Goal: Download file/media

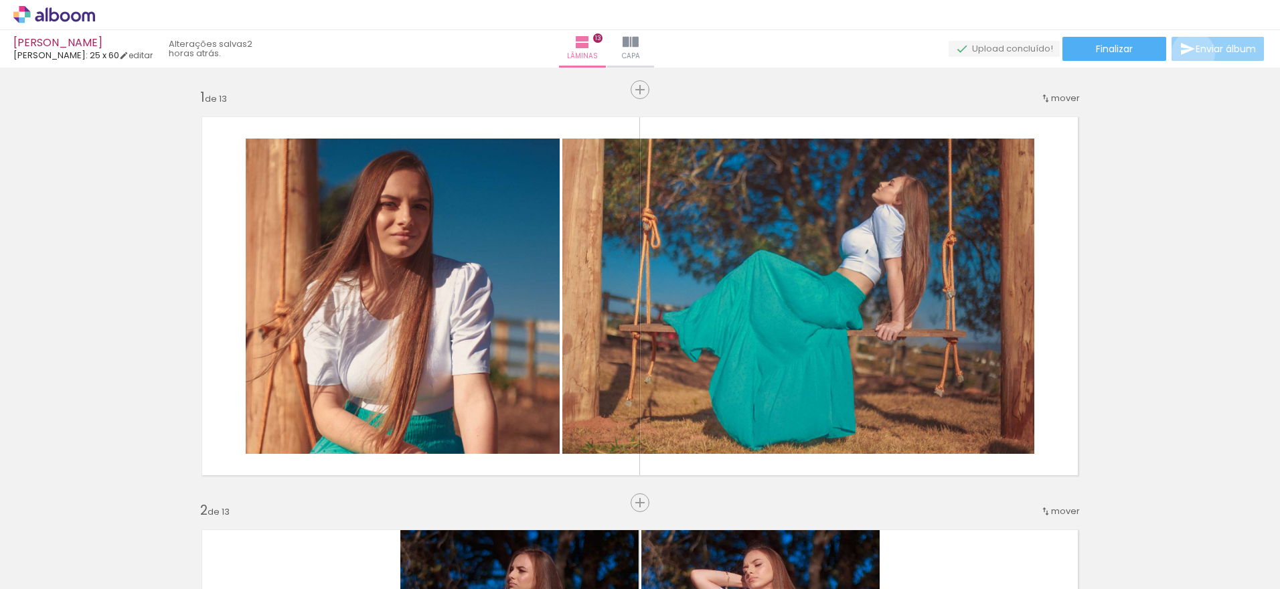
click at [1190, 54] on iron-icon at bounding box center [1188, 49] width 16 height 16
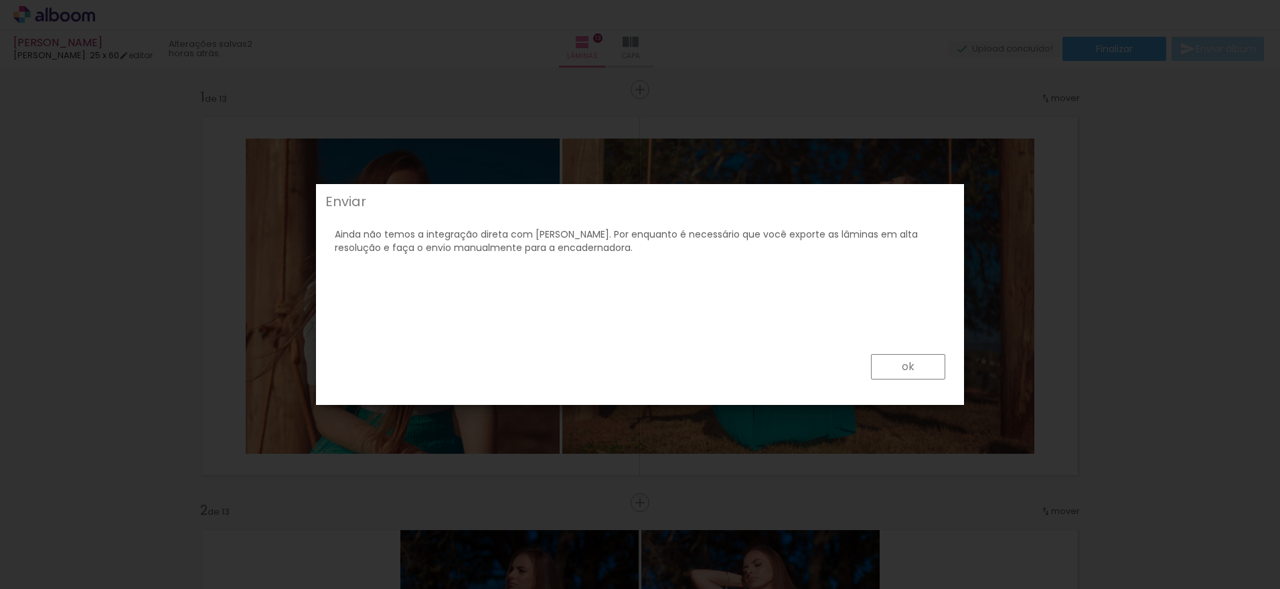
click at [929, 365] on paper-button "ok" at bounding box center [908, 366] width 74 height 25
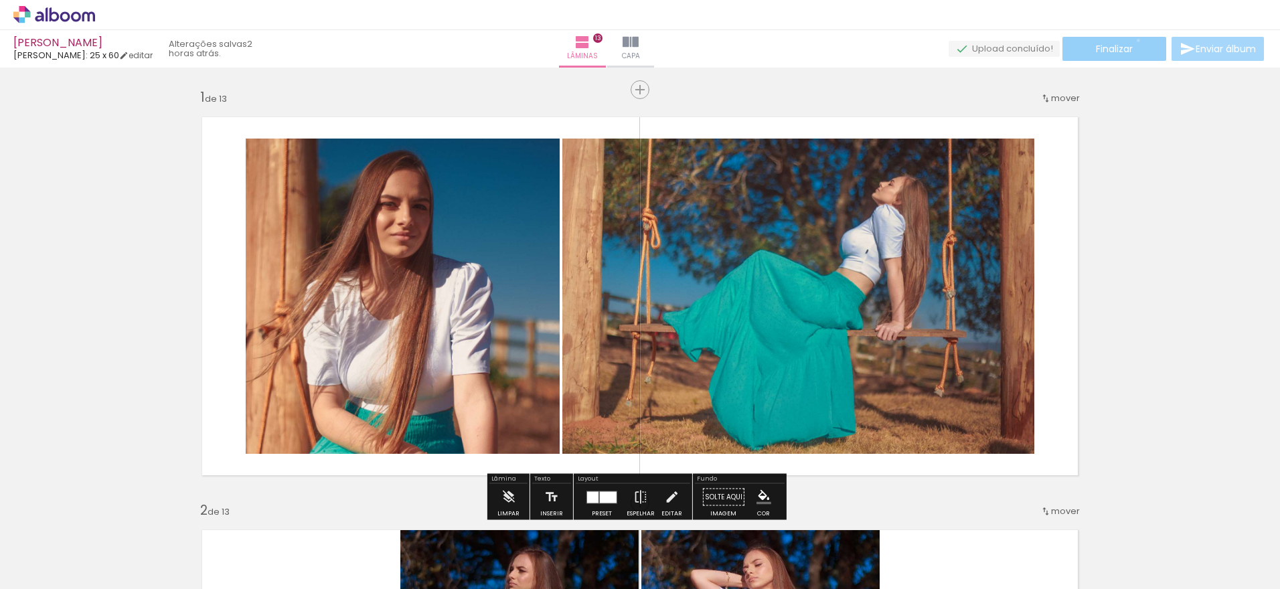
click at [1133, 40] on paper-button "Finalizar" at bounding box center [1114, 49] width 104 height 24
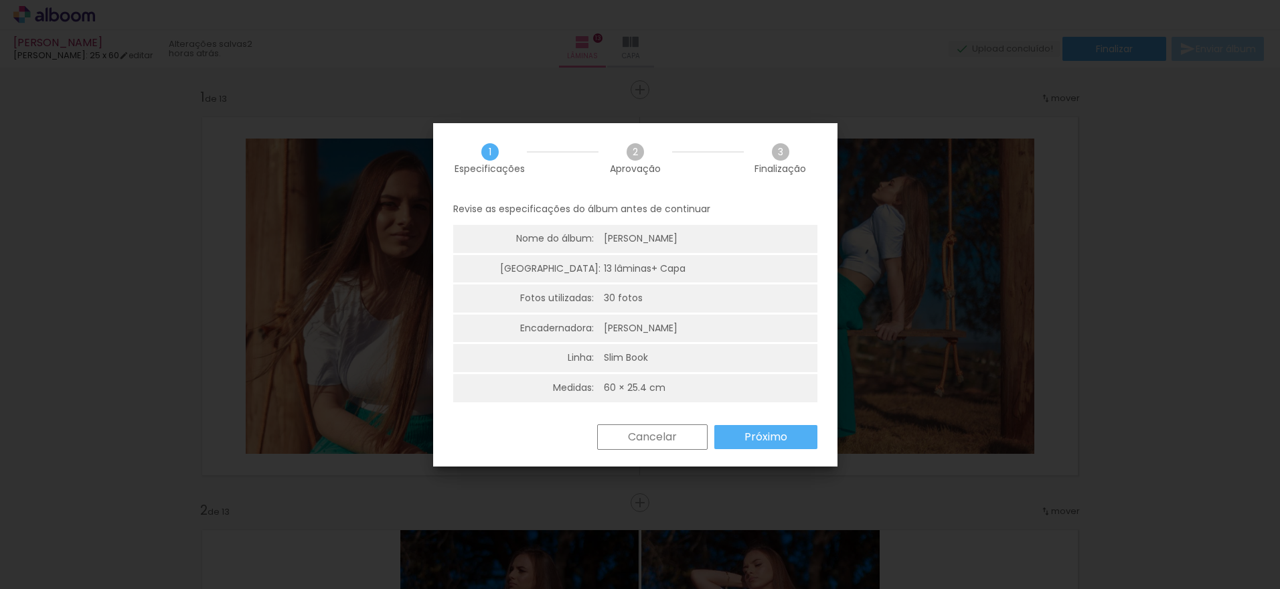
click at [0, 0] on slot "Próximo" at bounding box center [0, 0] width 0 height 0
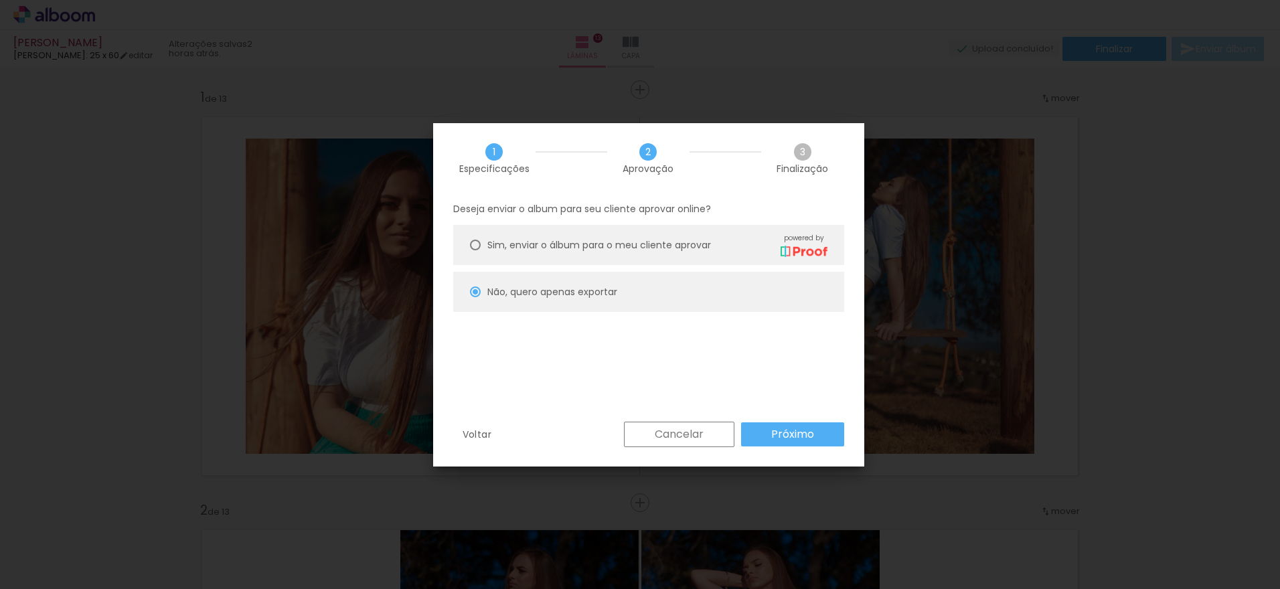
click at [688, 240] on span "Sim, enviar o álbum para o meu cliente aprovar" at bounding box center [599, 245] width 224 height 14
type paper-radio-button "on"
click at [0, 0] on slot "Próximo" at bounding box center [0, 0] width 0 height 0
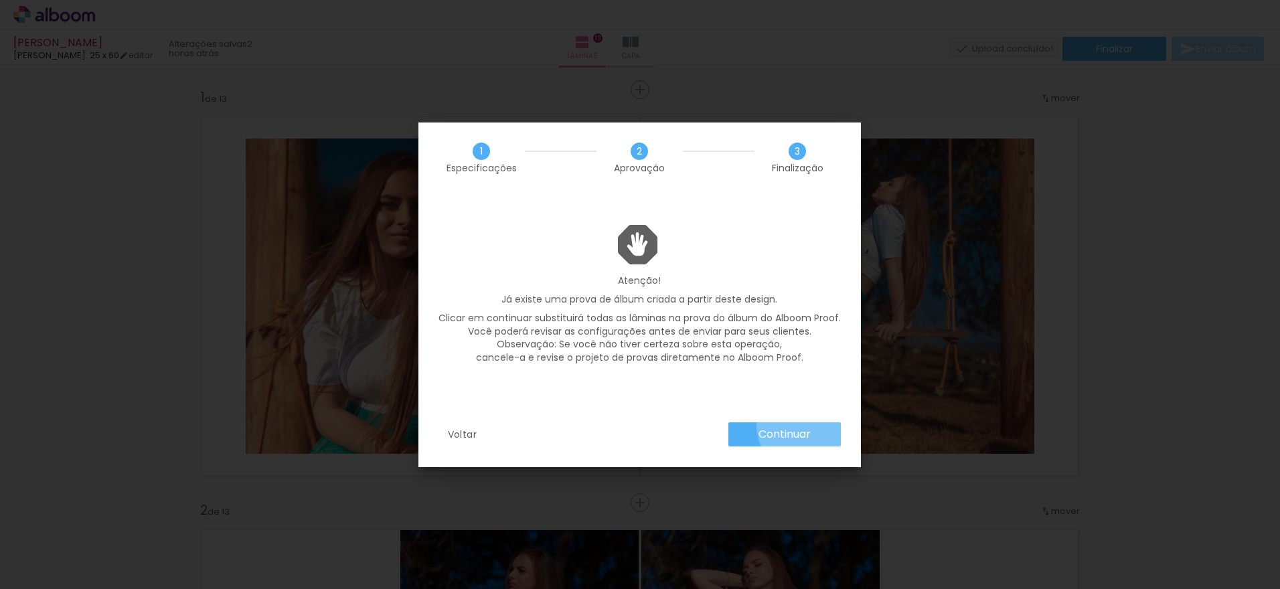
click at [803, 426] on paper-button "Continuar" at bounding box center [784, 434] width 112 height 24
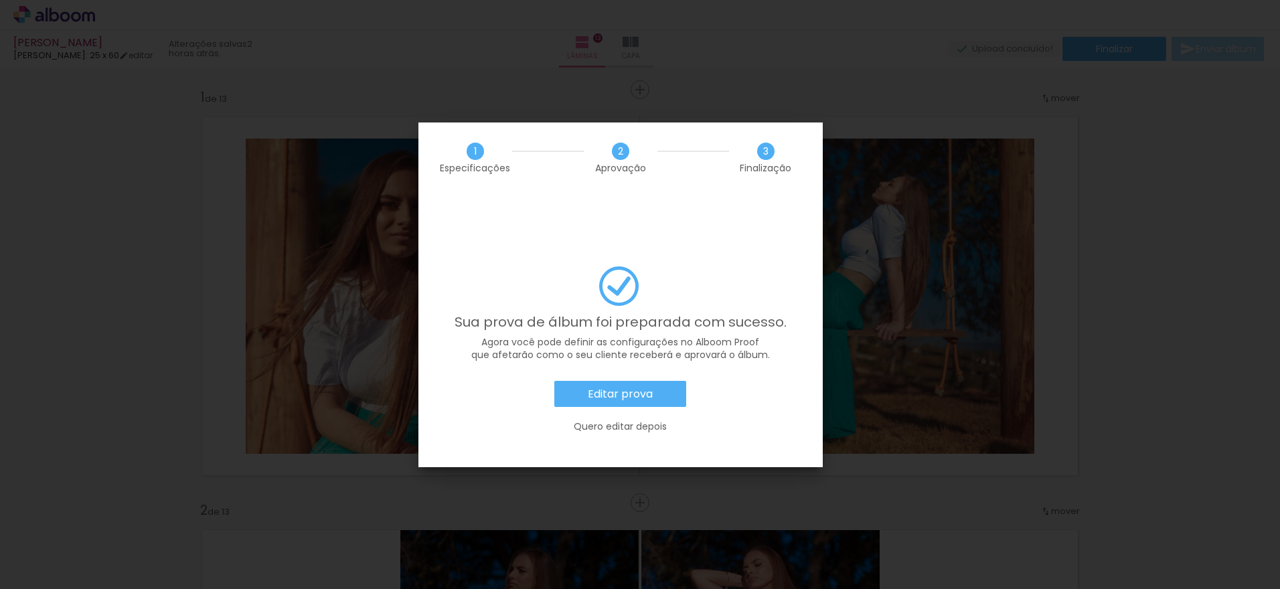
click at [0, 0] on slot "Editar prova" at bounding box center [0, 0] width 0 height 0
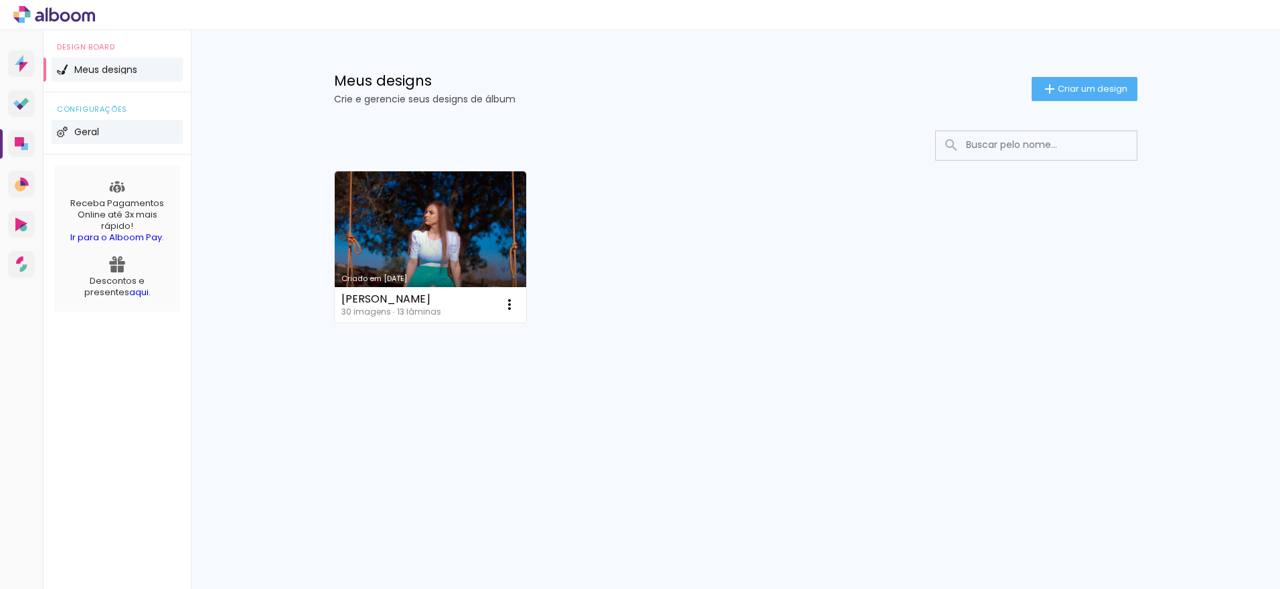
click at [100, 137] on li "Geral" at bounding box center [117, 132] width 131 height 24
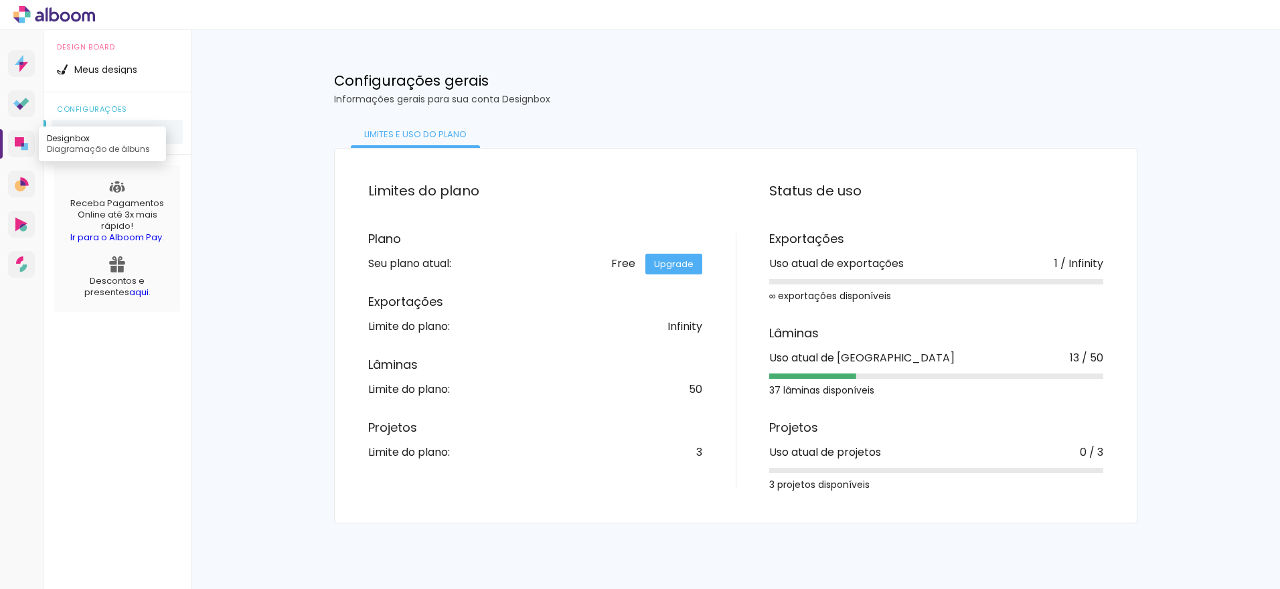
click at [29, 143] on link "Designbox Diagramação de álbuns" at bounding box center [21, 144] width 27 height 27
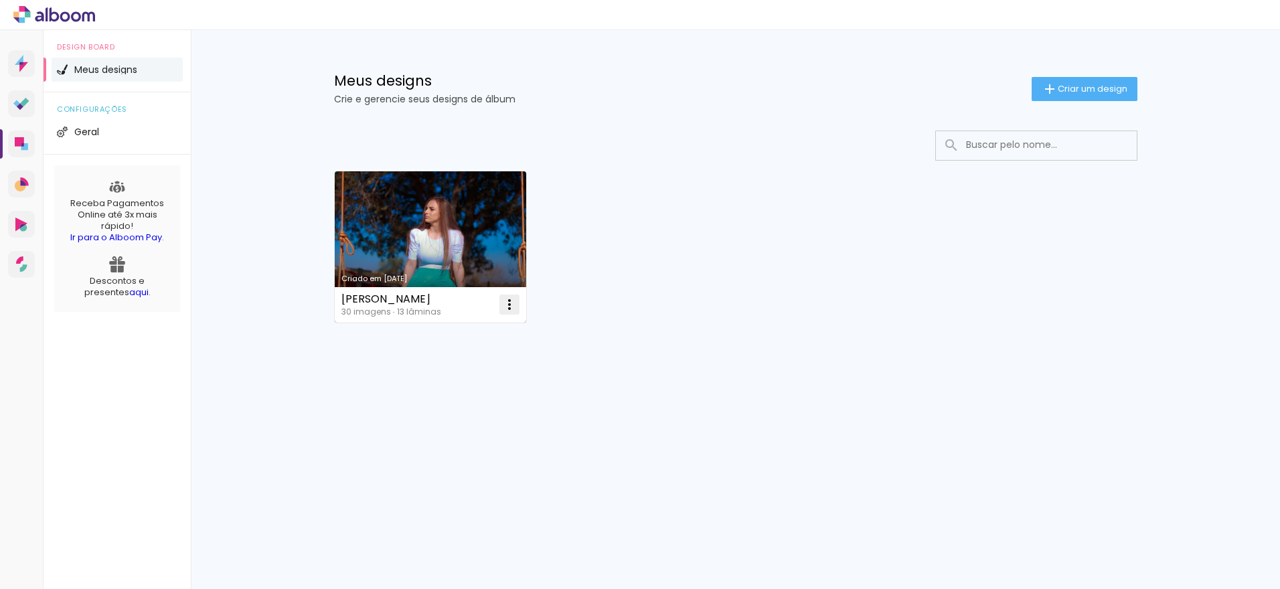
click at [513, 307] on iron-icon at bounding box center [509, 305] width 16 height 16
click at [475, 330] on paper-item "Abrir" at bounding box center [455, 335] width 134 height 27
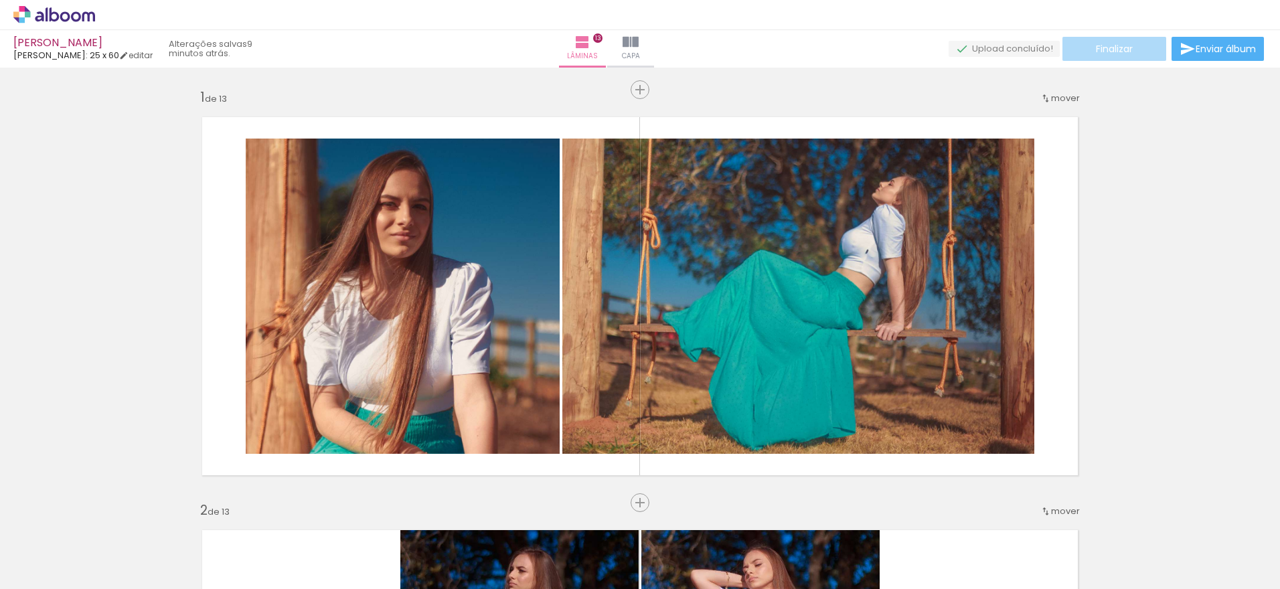
click at [1137, 50] on paper-button "Finalizar" at bounding box center [1114, 49] width 104 height 24
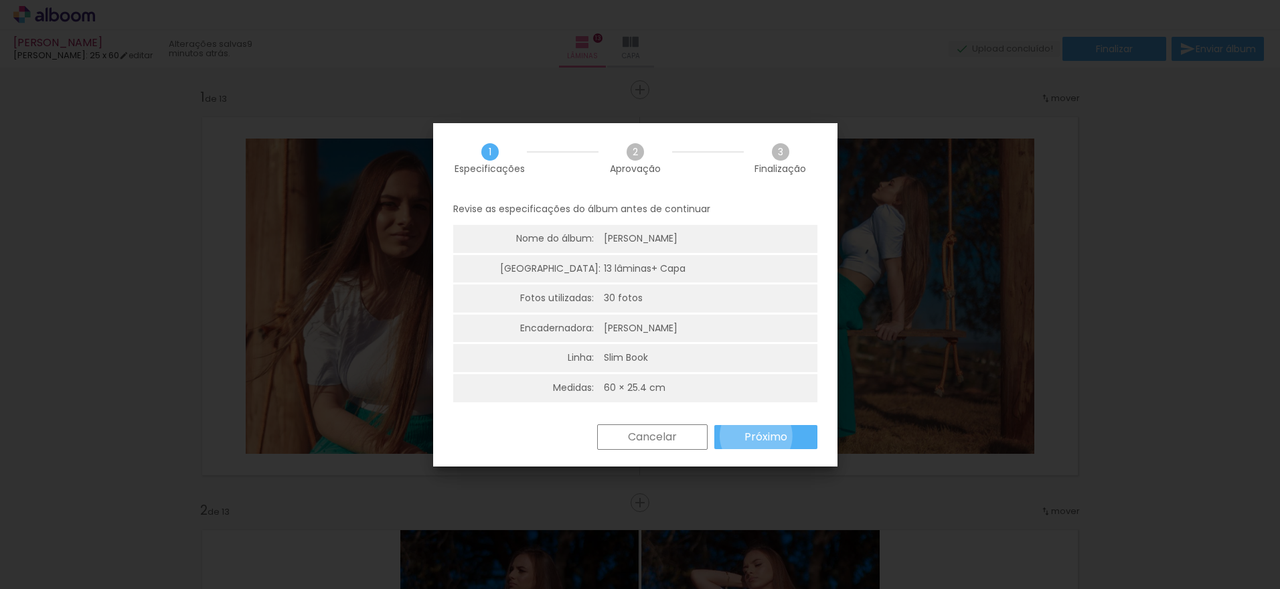
click at [0, 0] on slot "Próximo" at bounding box center [0, 0] width 0 height 0
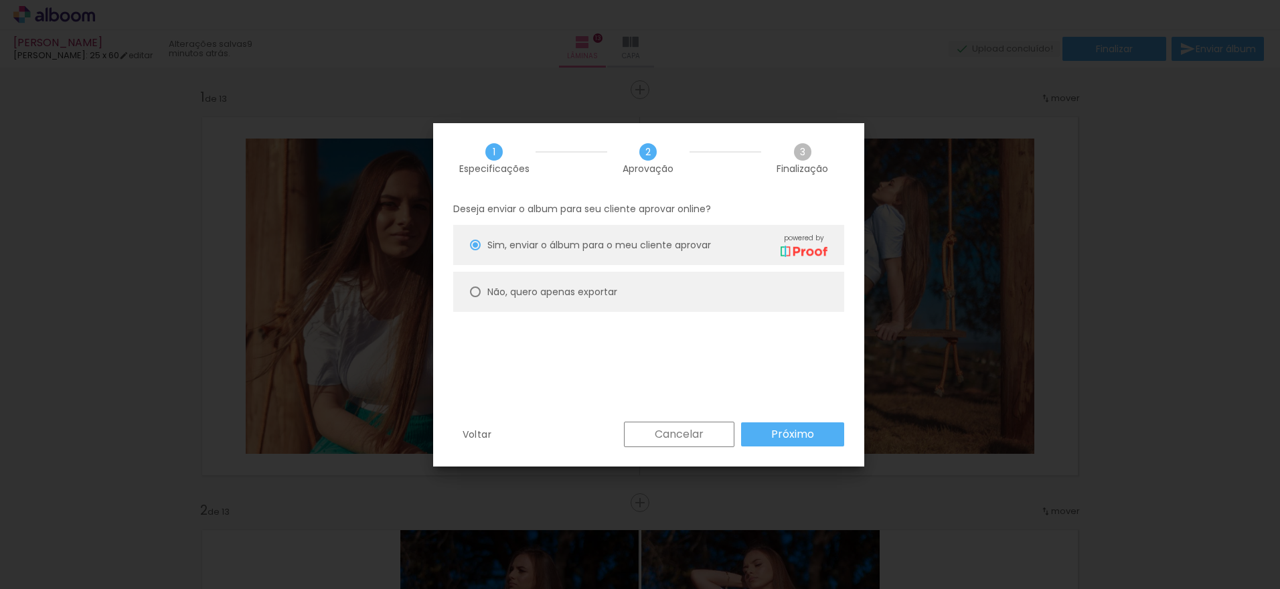
click at [756, 436] on paper-button "Próximo" at bounding box center [792, 434] width 103 height 24
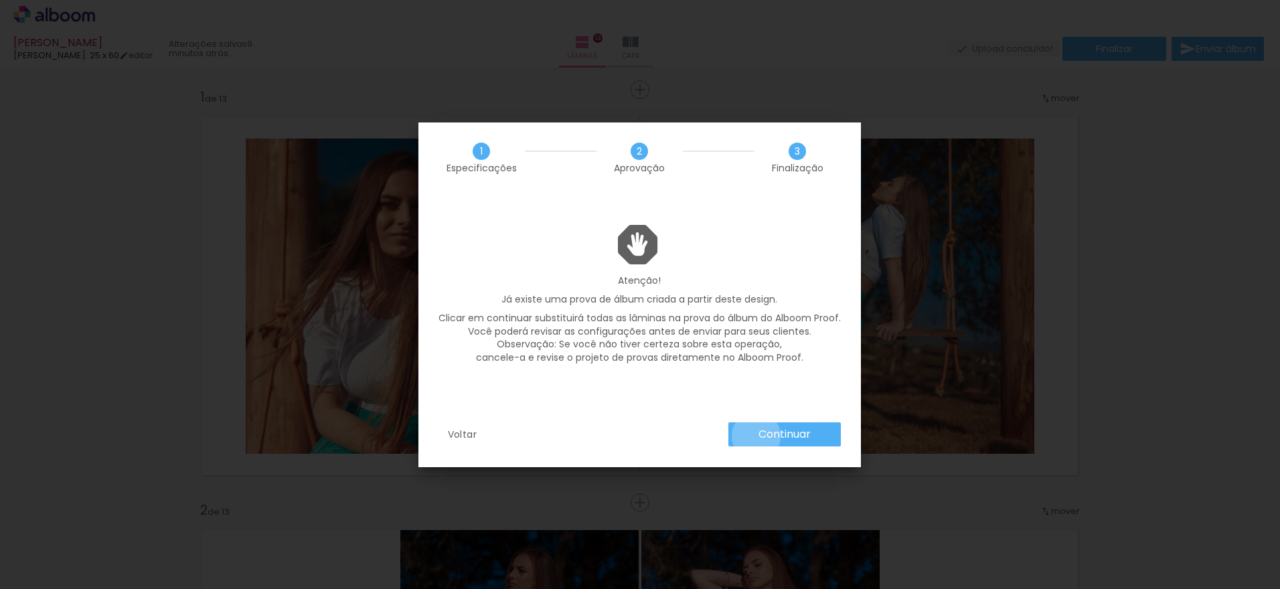
click at [756, 436] on paper-button "Continuar" at bounding box center [784, 434] width 112 height 24
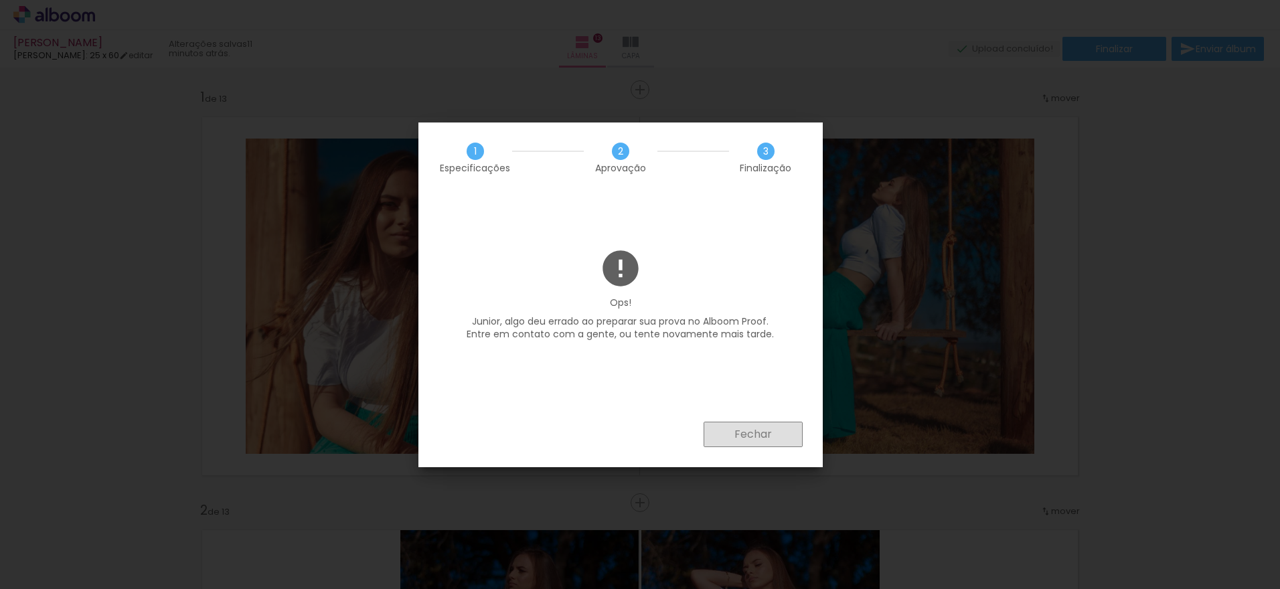
click at [0, 0] on slot "Fechar" at bounding box center [0, 0] width 0 height 0
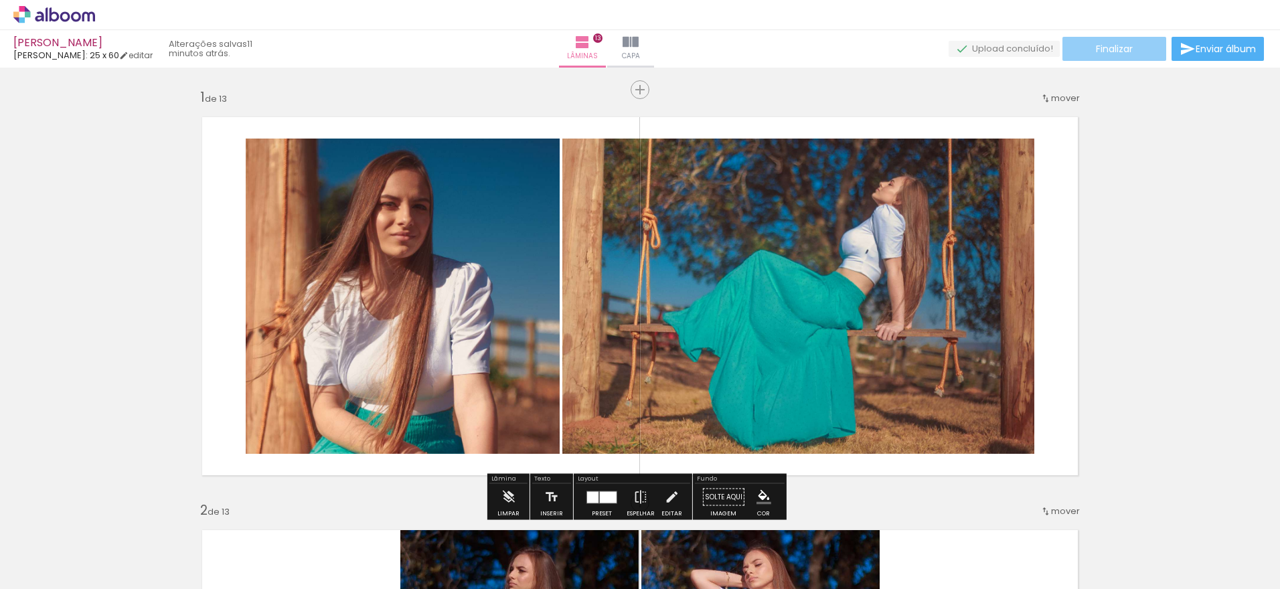
click at [1107, 38] on paper-button "Finalizar" at bounding box center [1114, 49] width 104 height 24
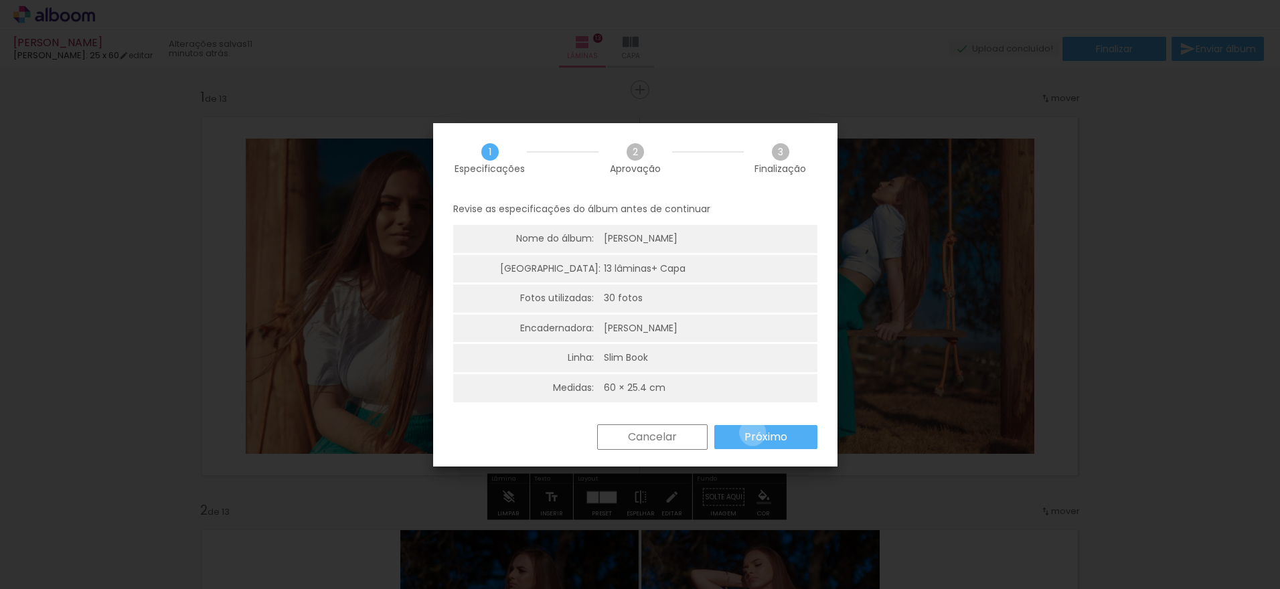
click at [0, 0] on slot "Próximo" at bounding box center [0, 0] width 0 height 0
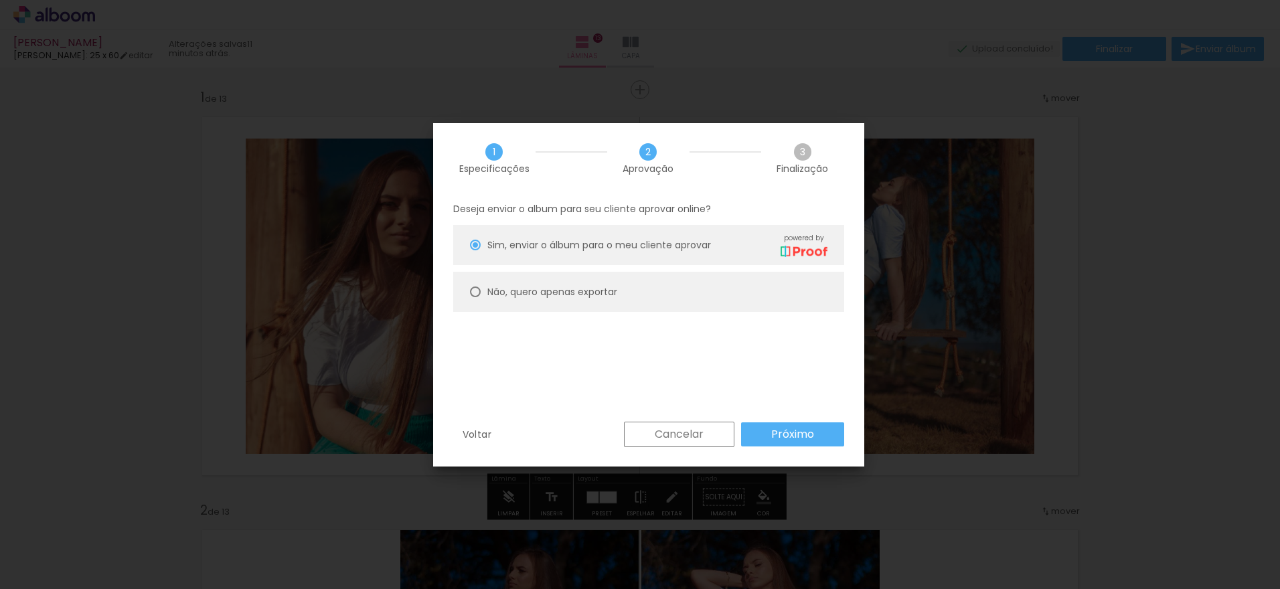
click at [752, 432] on paper-button "Próximo" at bounding box center [792, 434] width 103 height 24
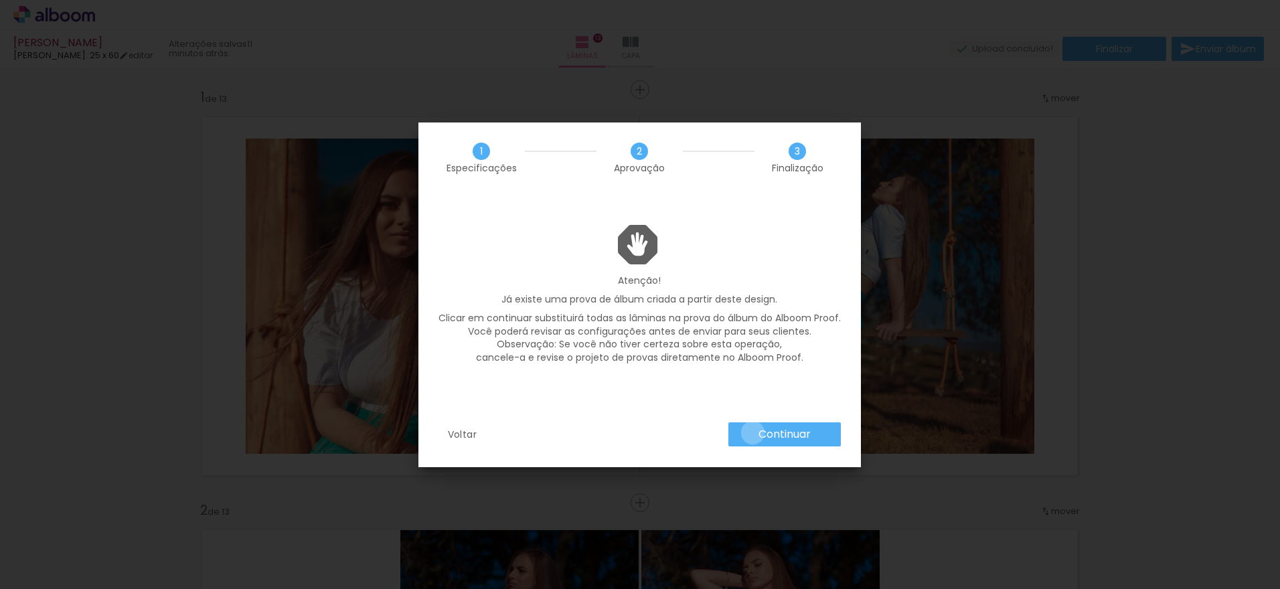
click at [752, 432] on paper-button "Continuar" at bounding box center [784, 434] width 112 height 24
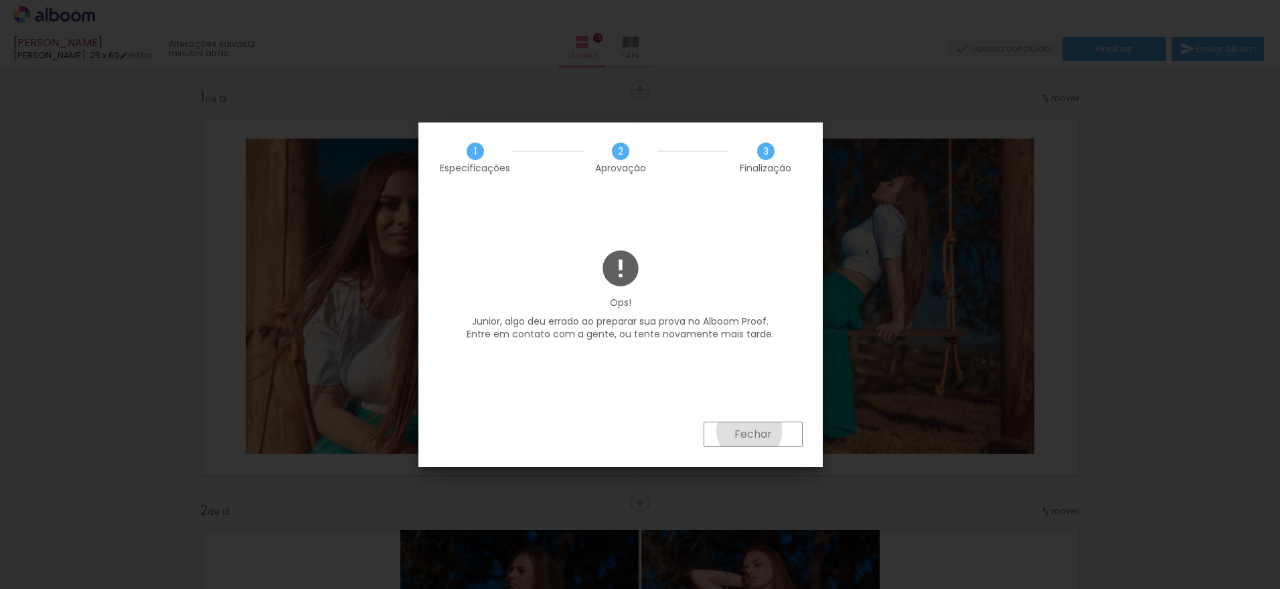
click at [0, 0] on slot "Fechar" at bounding box center [0, 0] width 0 height 0
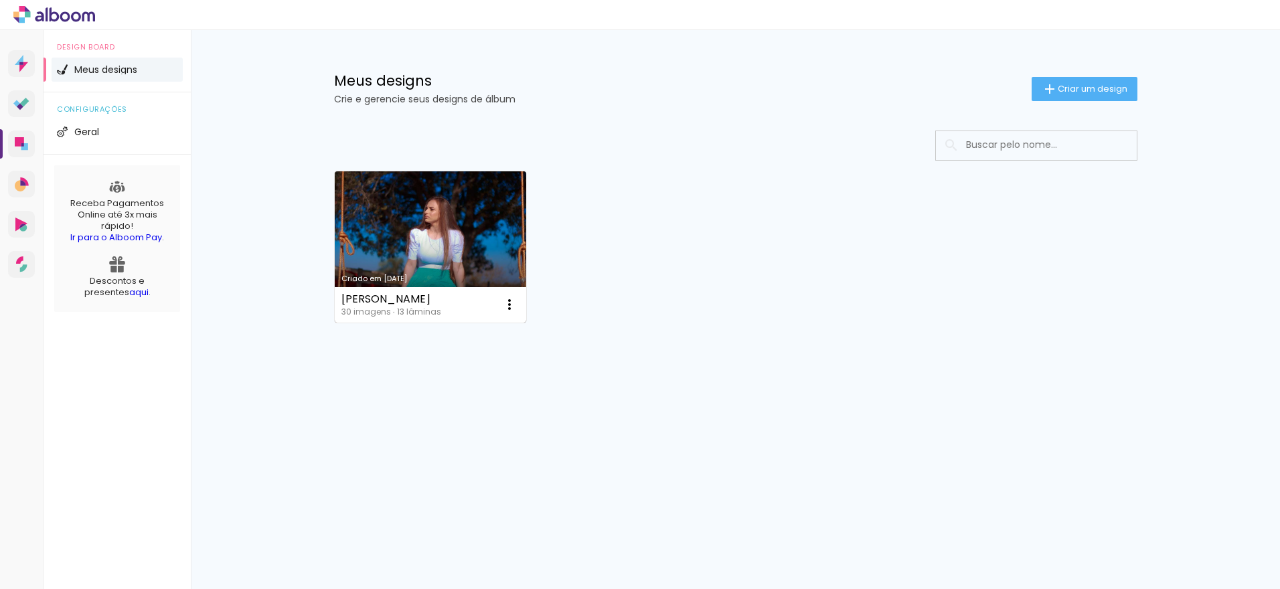
click at [409, 209] on link "Criado em [DATE]" at bounding box center [431, 246] width 192 height 151
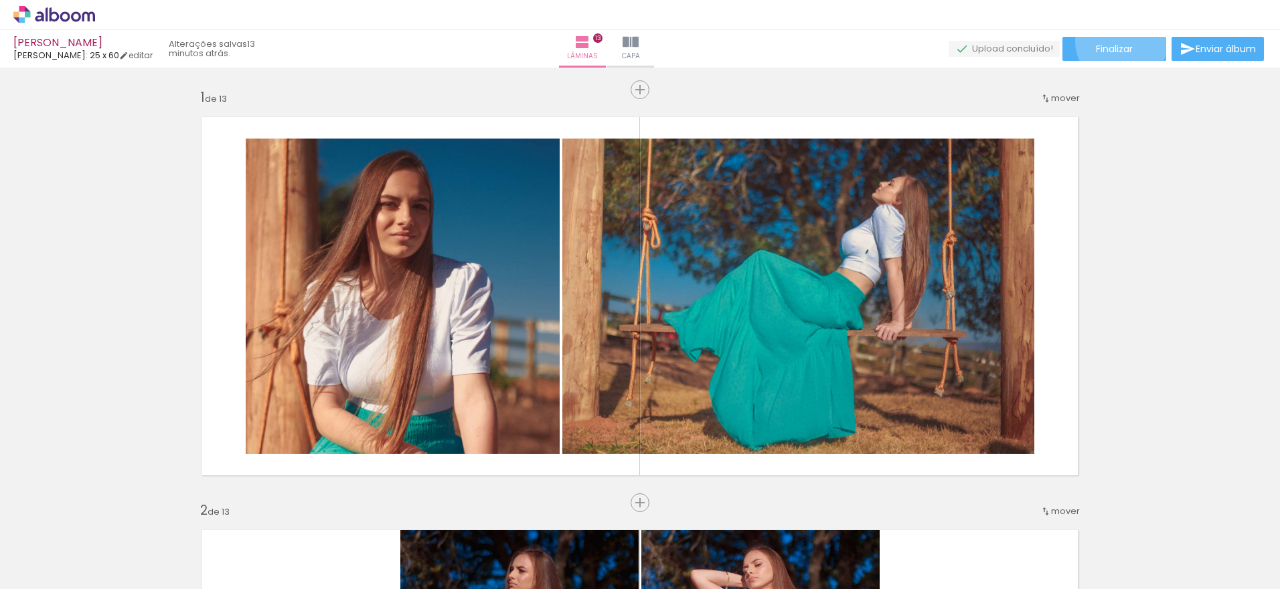
click at [1117, 41] on paper-button "Finalizar" at bounding box center [1114, 49] width 104 height 24
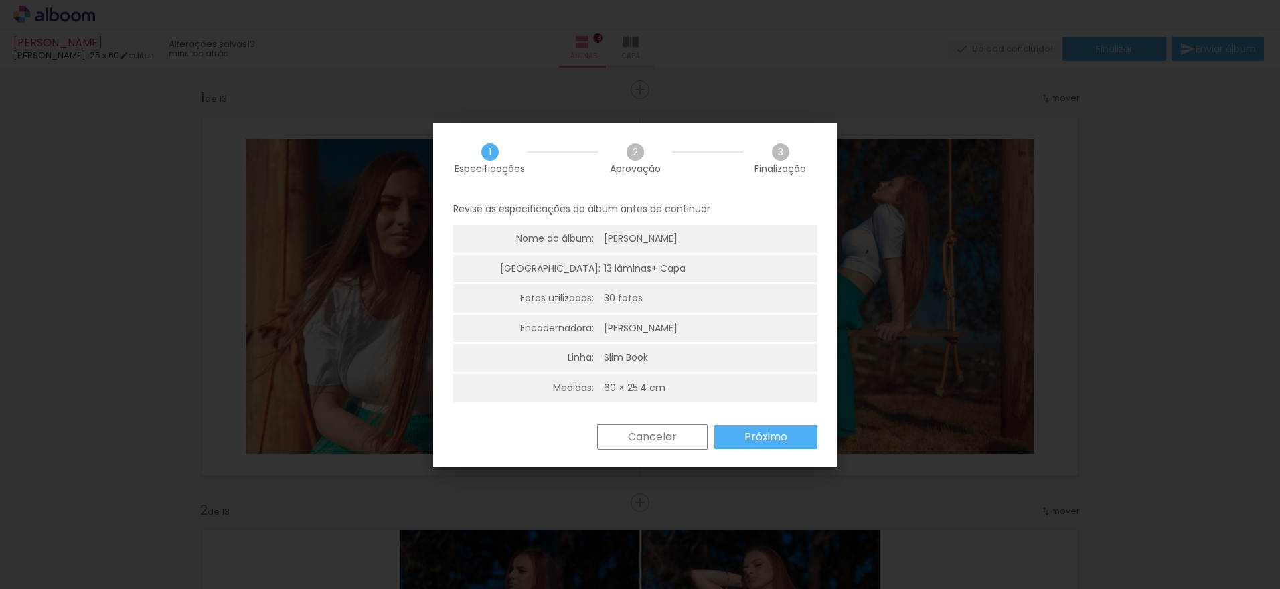
click at [0, 0] on slot "Próximo" at bounding box center [0, 0] width 0 height 0
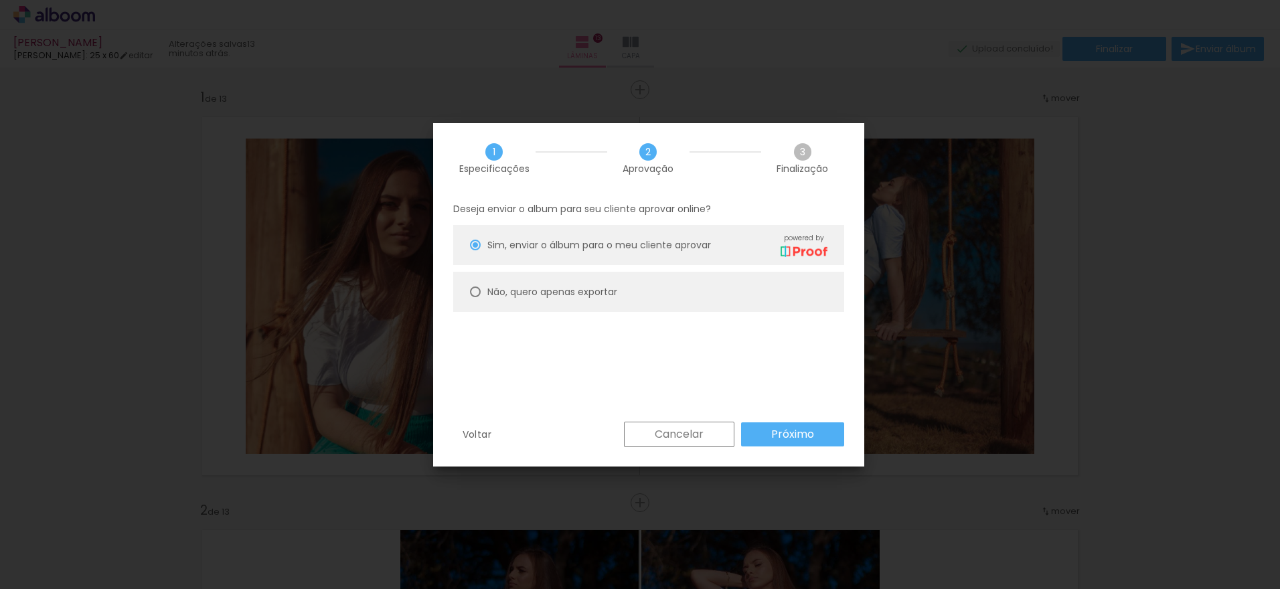
click at [769, 435] on paper-button "Próximo" at bounding box center [792, 434] width 103 height 24
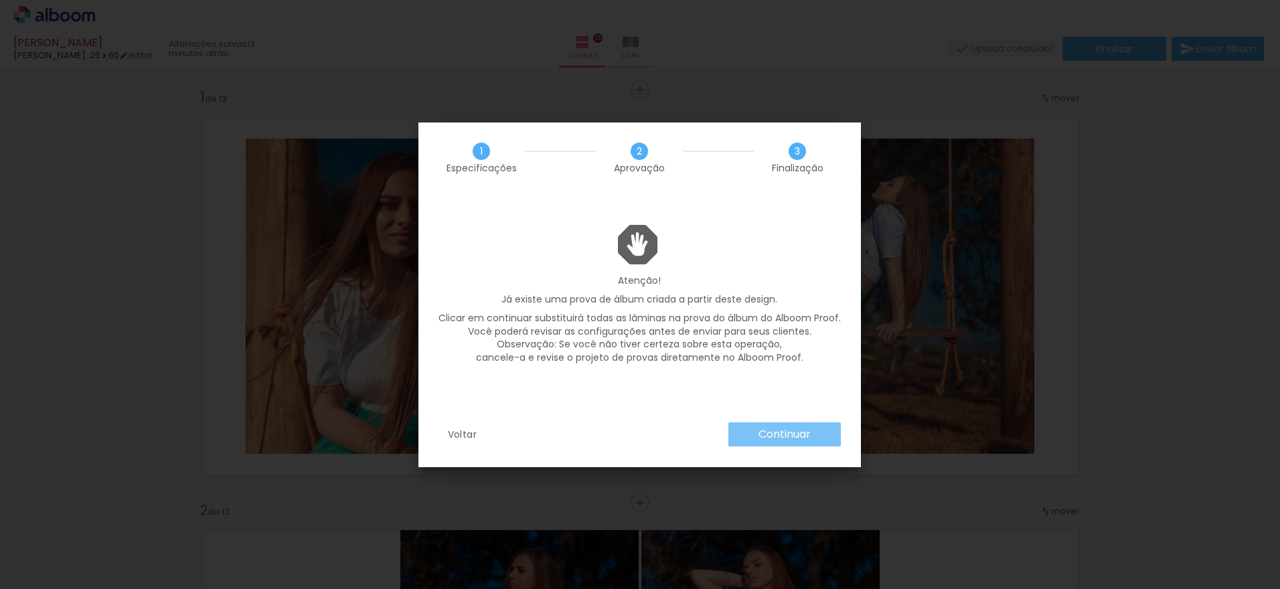
click at [0, 0] on slot "Continuar" at bounding box center [0, 0] width 0 height 0
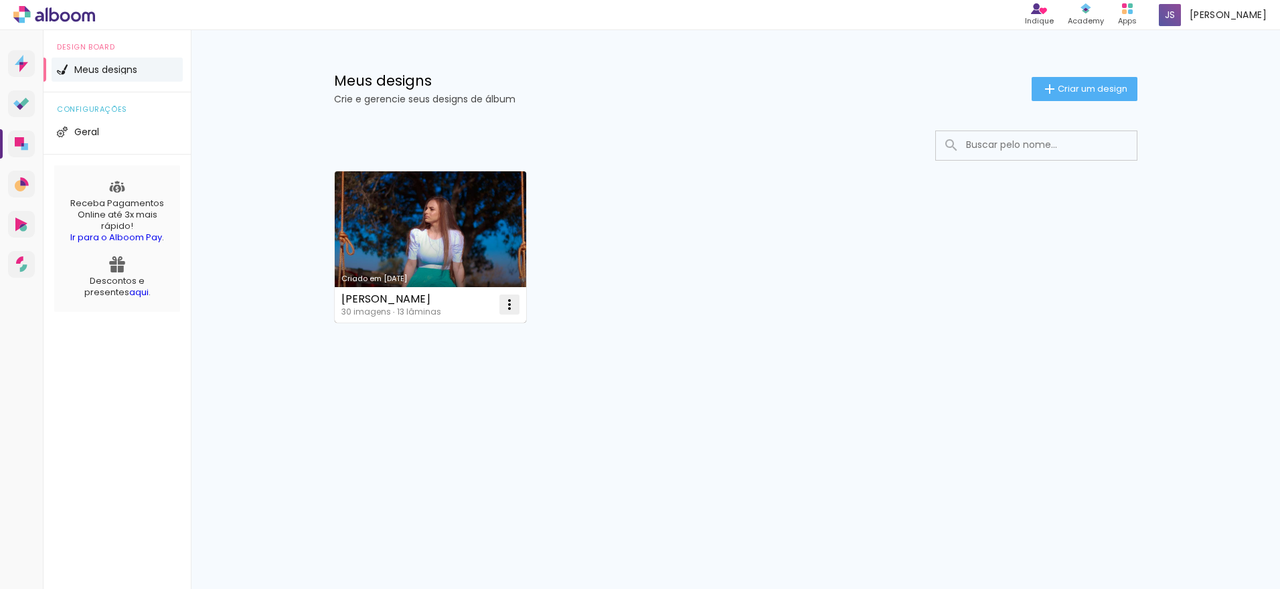
click at [511, 311] on iron-icon at bounding box center [509, 305] width 16 height 16
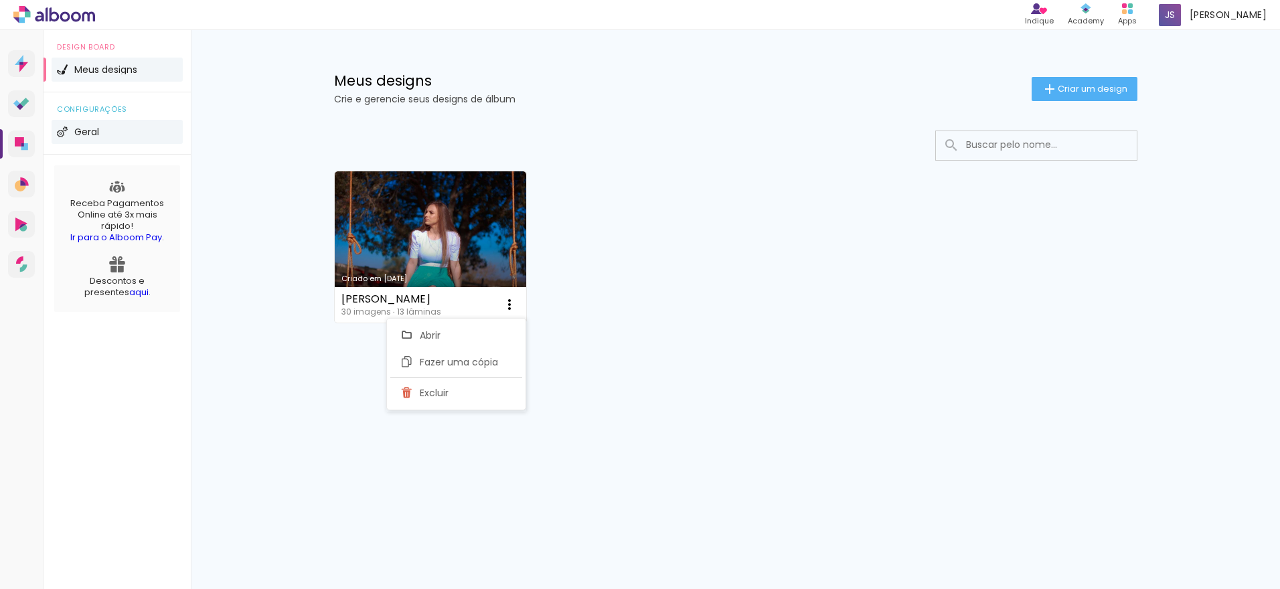
click at [68, 137] on li "Geral" at bounding box center [117, 132] width 131 height 24
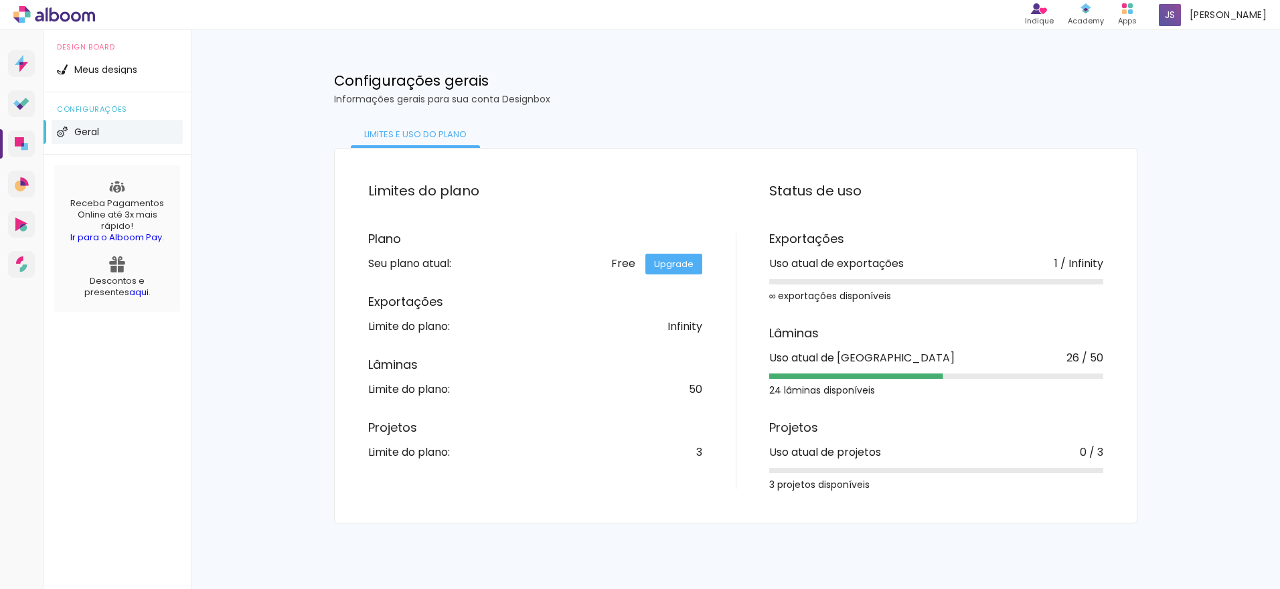
click at [129, 294] on link "aqui" at bounding box center [138, 292] width 19 height 13
click at [1224, 11] on span "Junior Santos" at bounding box center [1228, 15] width 77 height 14
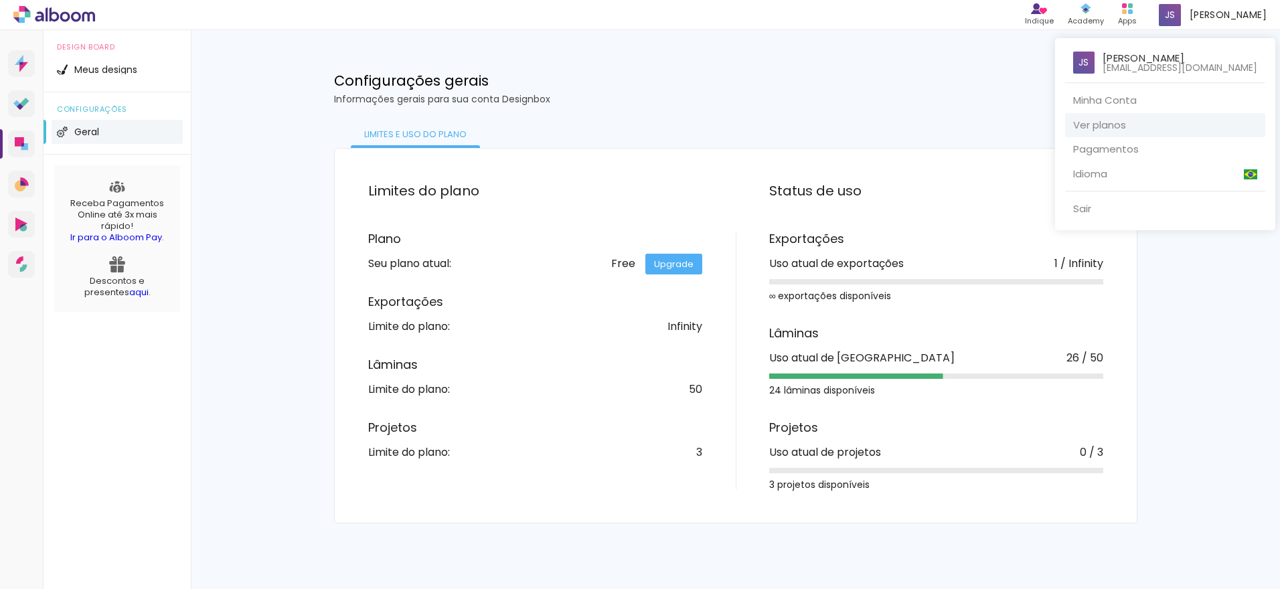
click at [1163, 129] on link "Ver planos" at bounding box center [1165, 125] width 200 height 25
click at [126, 71] on div at bounding box center [640, 294] width 1280 height 589
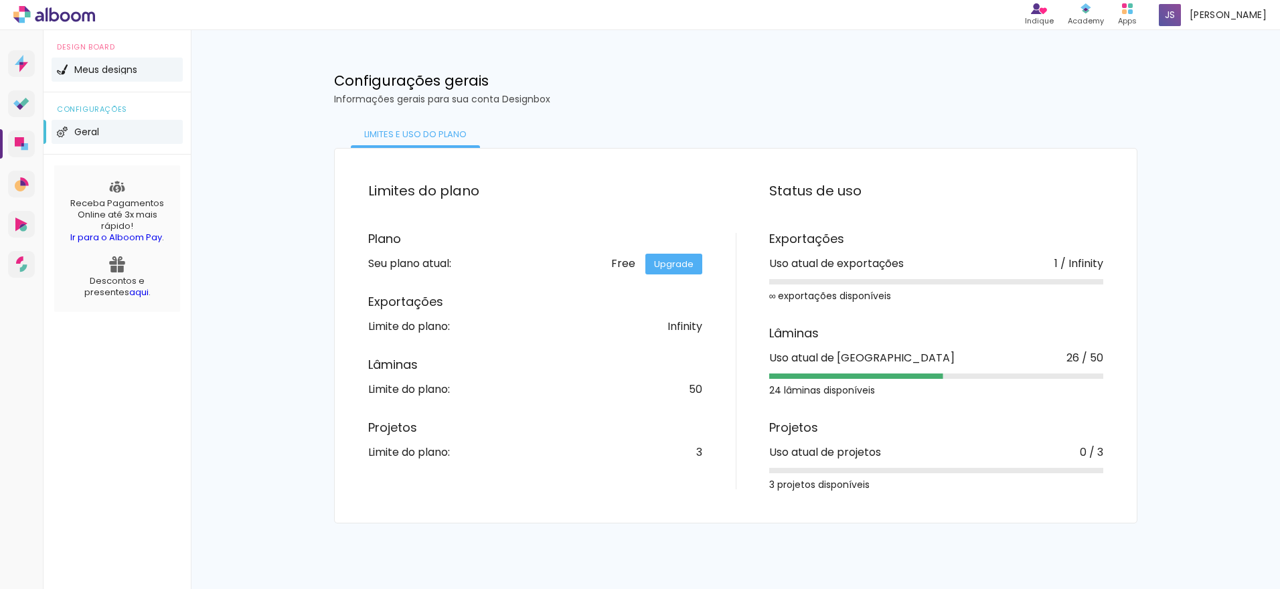
click at [129, 76] on li "Meus designs" at bounding box center [117, 70] width 131 height 24
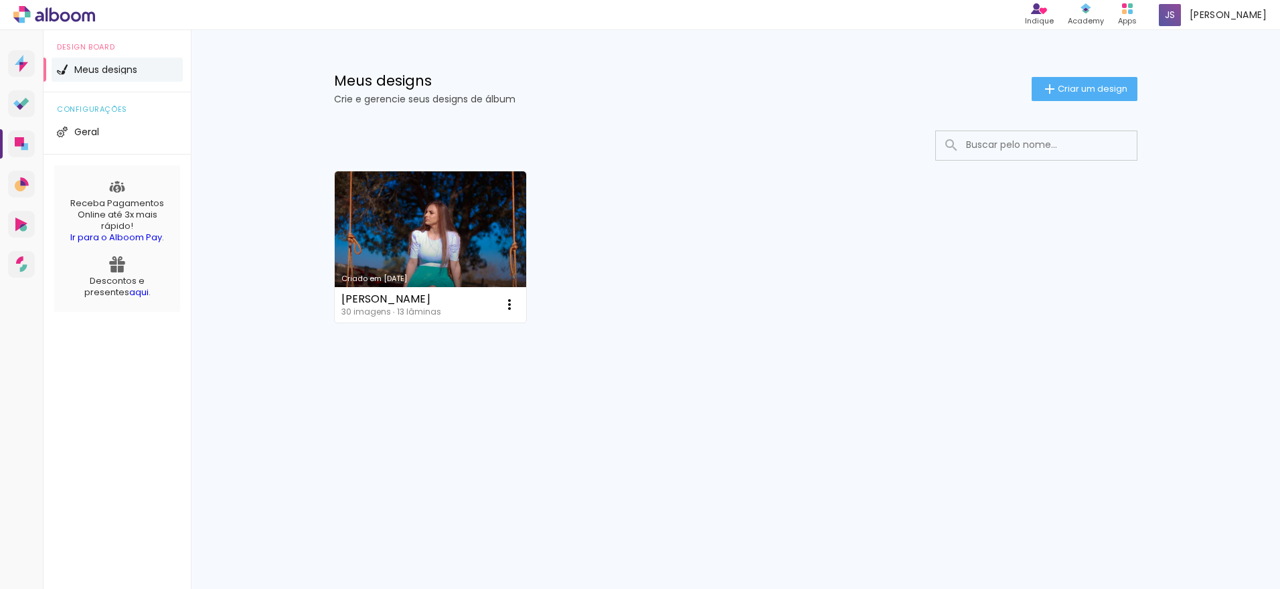
click at [554, 244] on div "Criado em 22/01/23 Angelina Sousa 30 imagens ∙ 13 lâminas Abrir Fazer uma cópia…" at bounding box center [735, 246] width 815 height 163
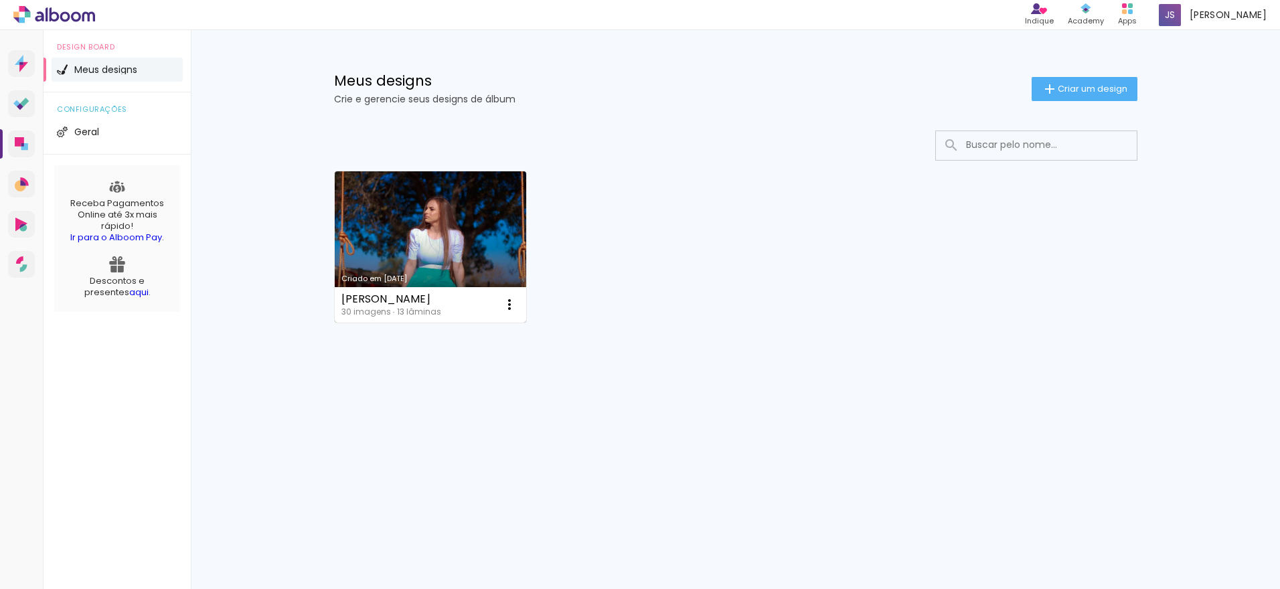
click at [495, 240] on link "Criado em [DATE]" at bounding box center [431, 246] width 192 height 151
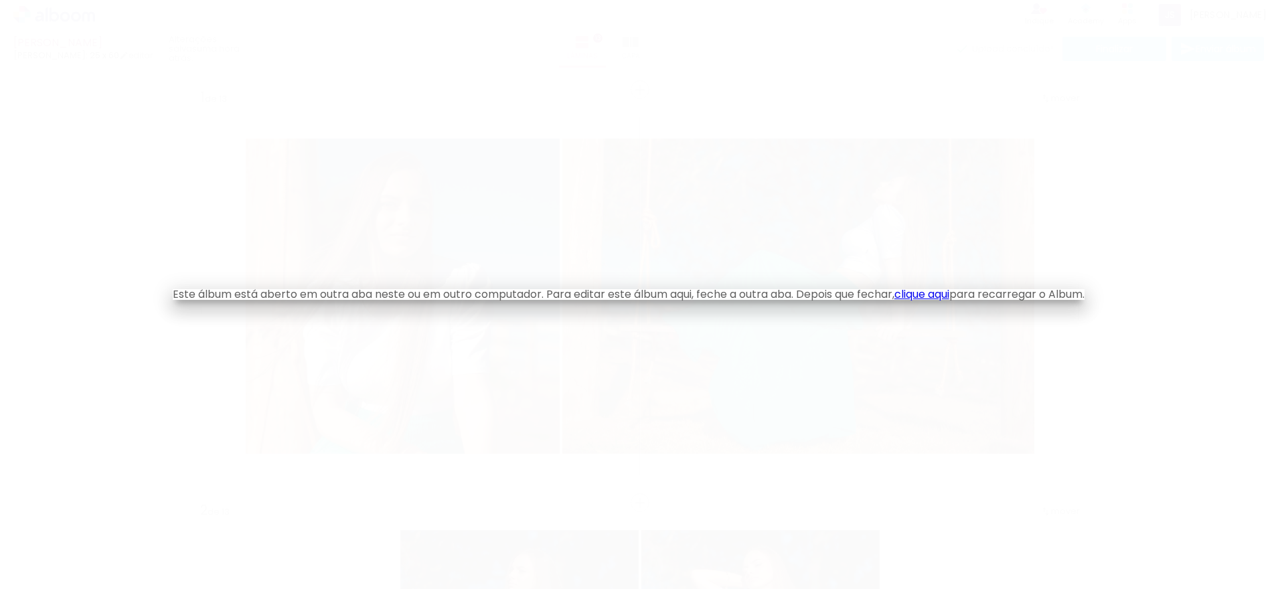
drag, startPoint x: 1015, startPoint y: 195, endPoint x: 1017, endPoint y: 175, distance: 20.2
click at [1016, 192] on iron-overlay-backdrop at bounding box center [640, 294] width 1280 height 589
click at [569, 98] on iron-overlay-backdrop at bounding box center [640, 294] width 1280 height 589
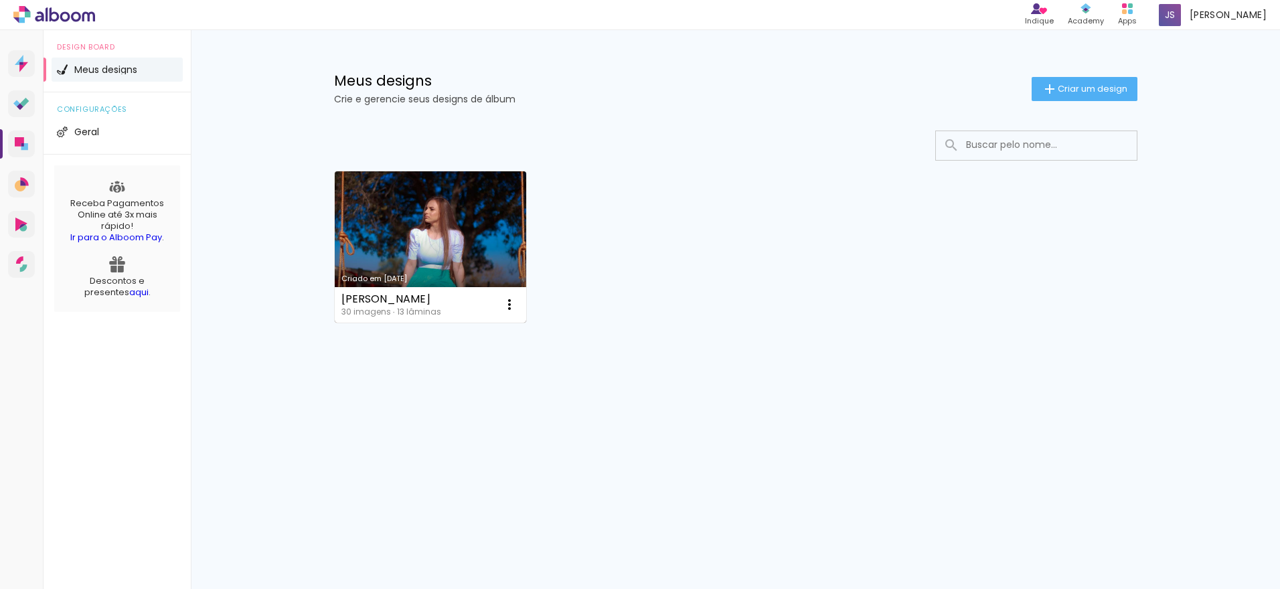
click at [372, 204] on link "Criado em [DATE]" at bounding box center [431, 246] width 192 height 151
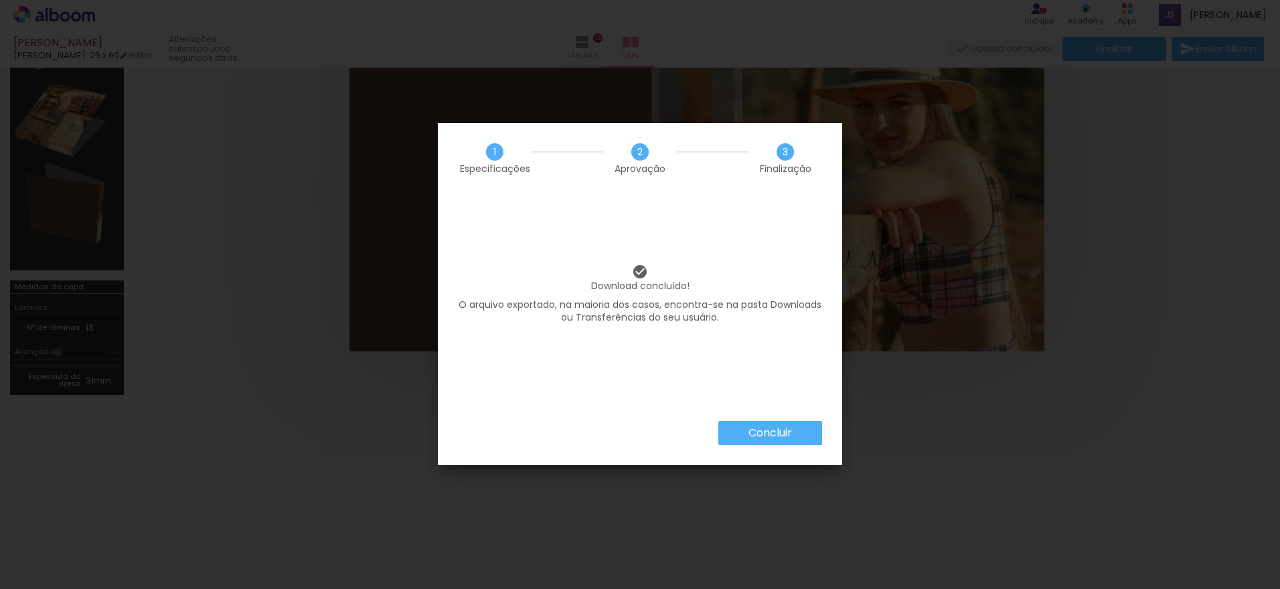
click at [0, 0] on slot "Concluir" at bounding box center [0, 0] width 0 height 0
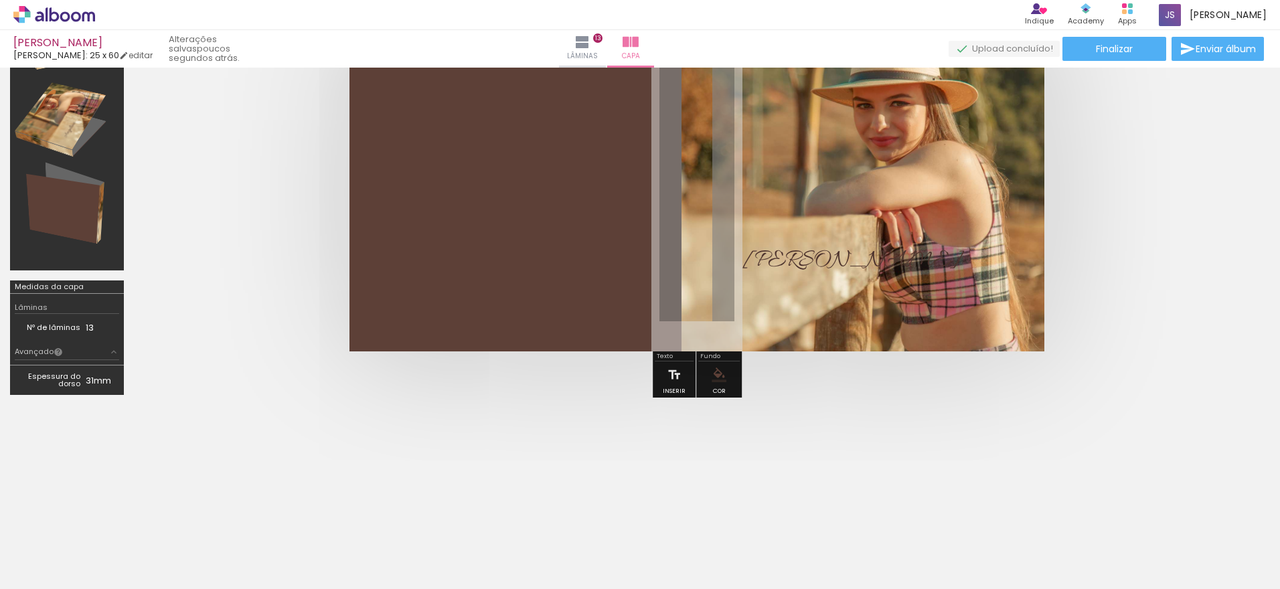
click at [1010, 459] on div at bounding box center [640, 488] width 1280 height 147
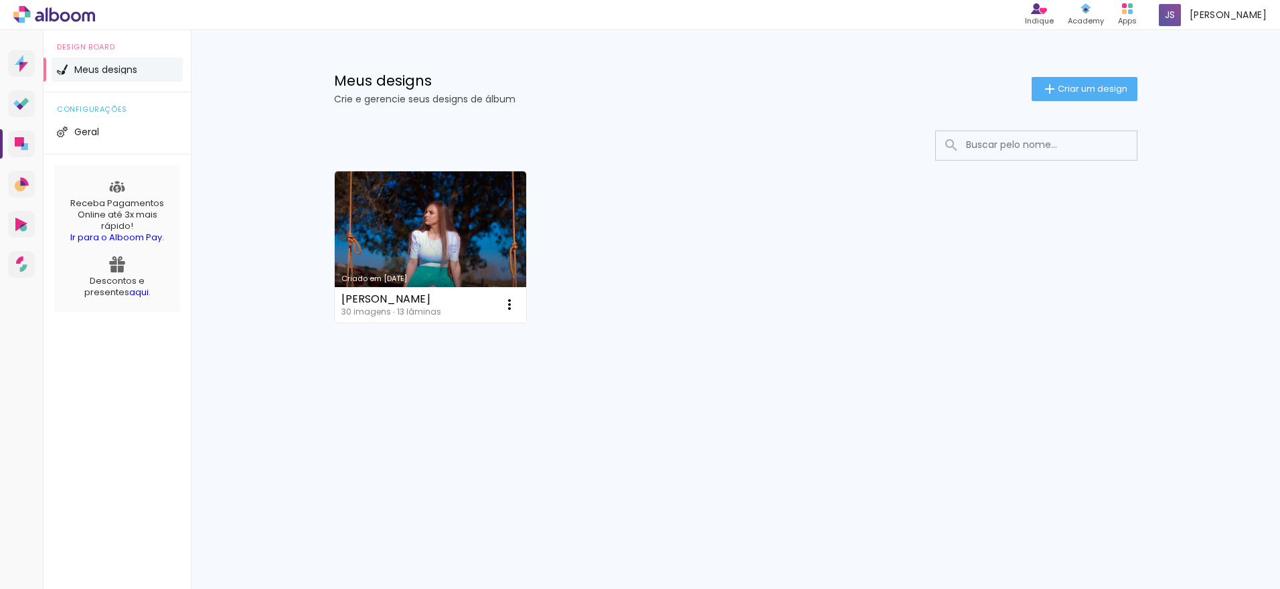
click at [357, 220] on link "Criado em [DATE]" at bounding box center [431, 246] width 192 height 151
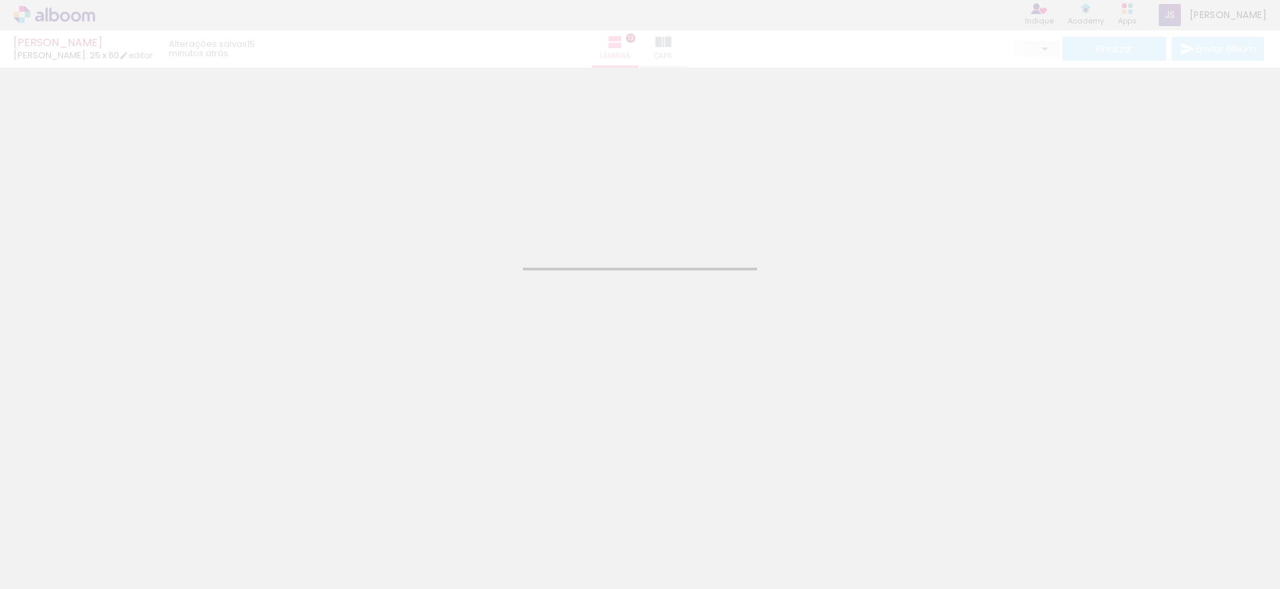
type input "JPG"
type input "Alta, 300 DPI"
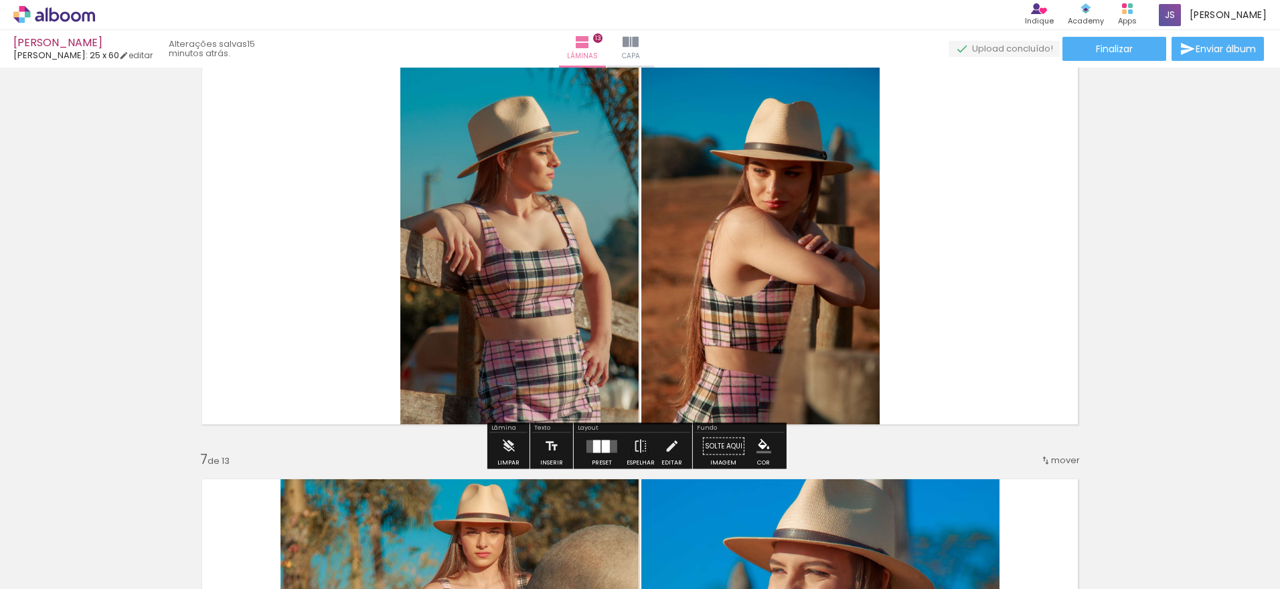
scroll to position [2142, 0]
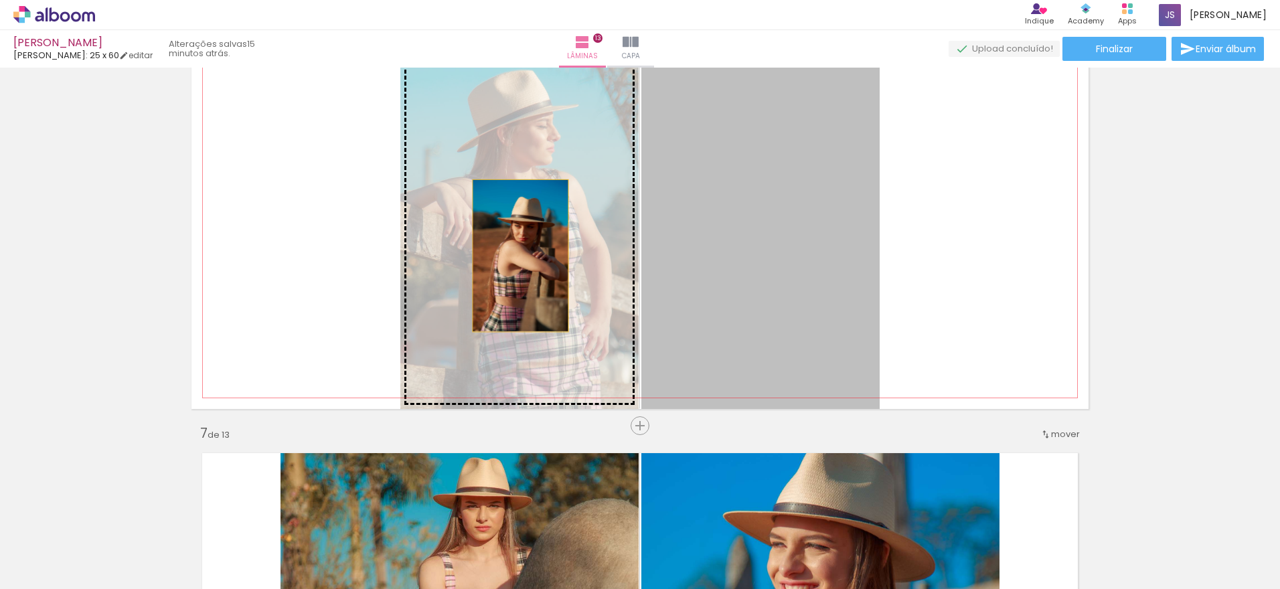
drag, startPoint x: 741, startPoint y: 250, endPoint x: 515, endPoint y: 256, distance: 225.7
click at [0, 0] on slot at bounding box center [0, 0] width 0 height 0
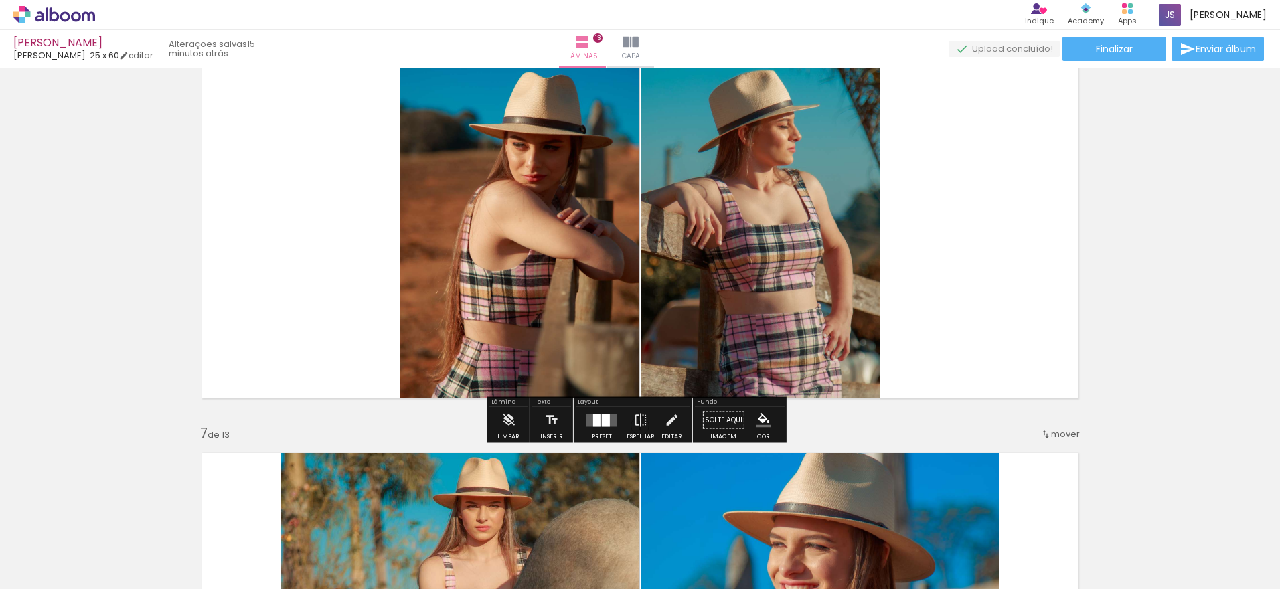
click at [602, 420] on div at bounding box center [606, 420] width 8 height 13
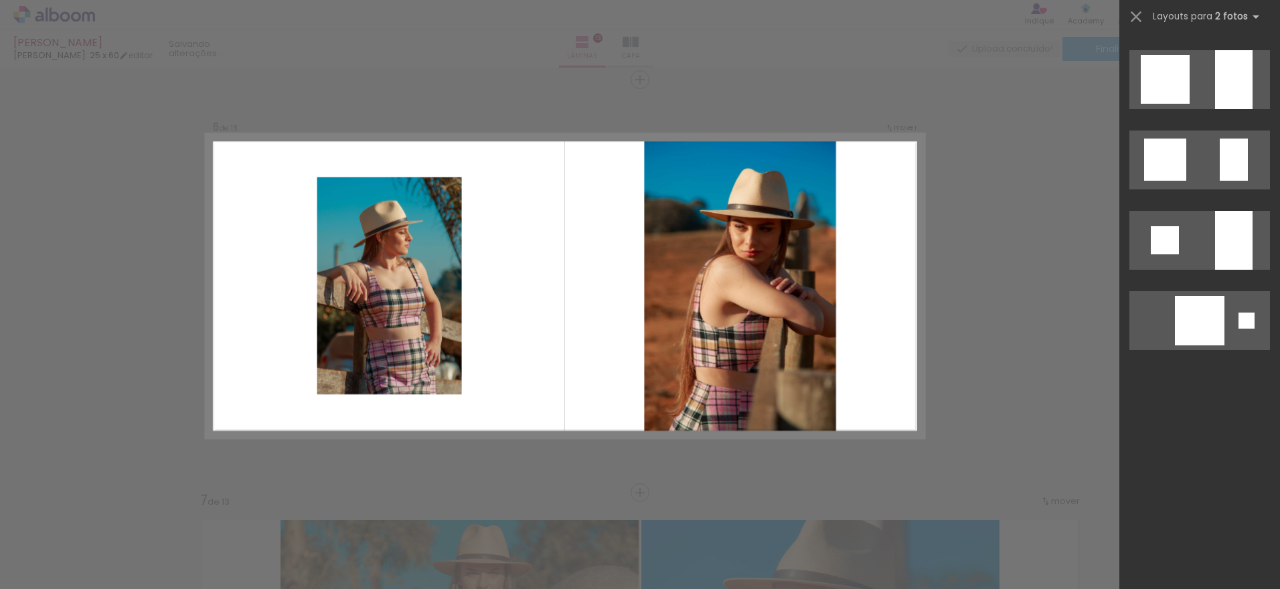
scroll to position [0, 0]
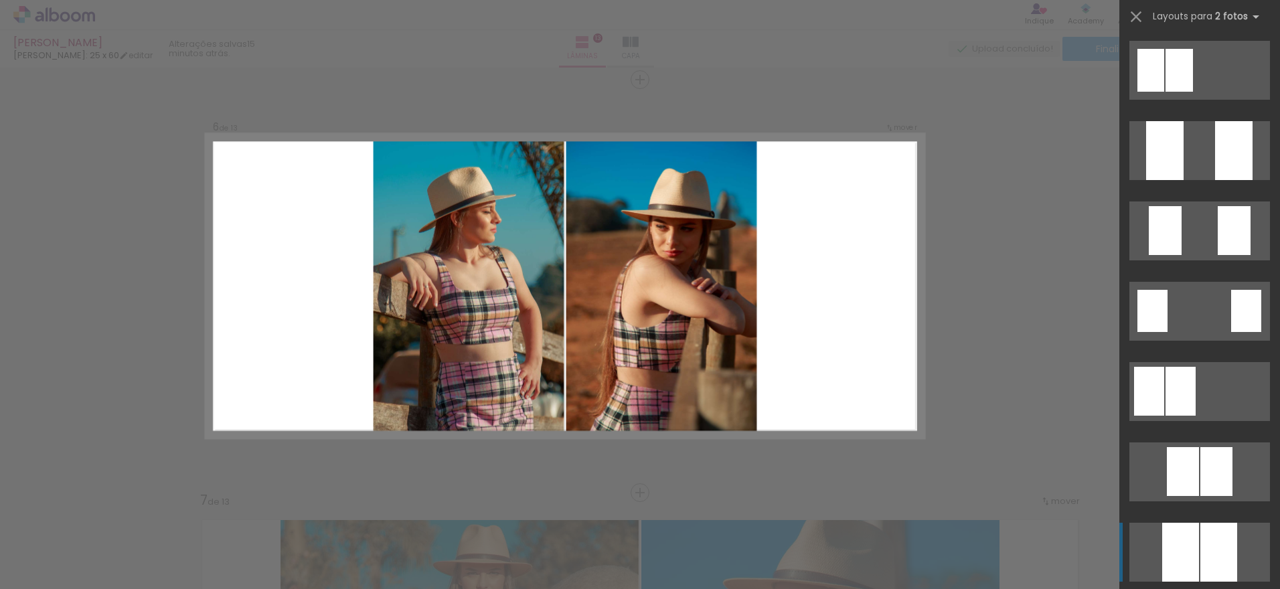
click at [1184, 180] on div at bounding box center [1164, 150] width 37 height 59
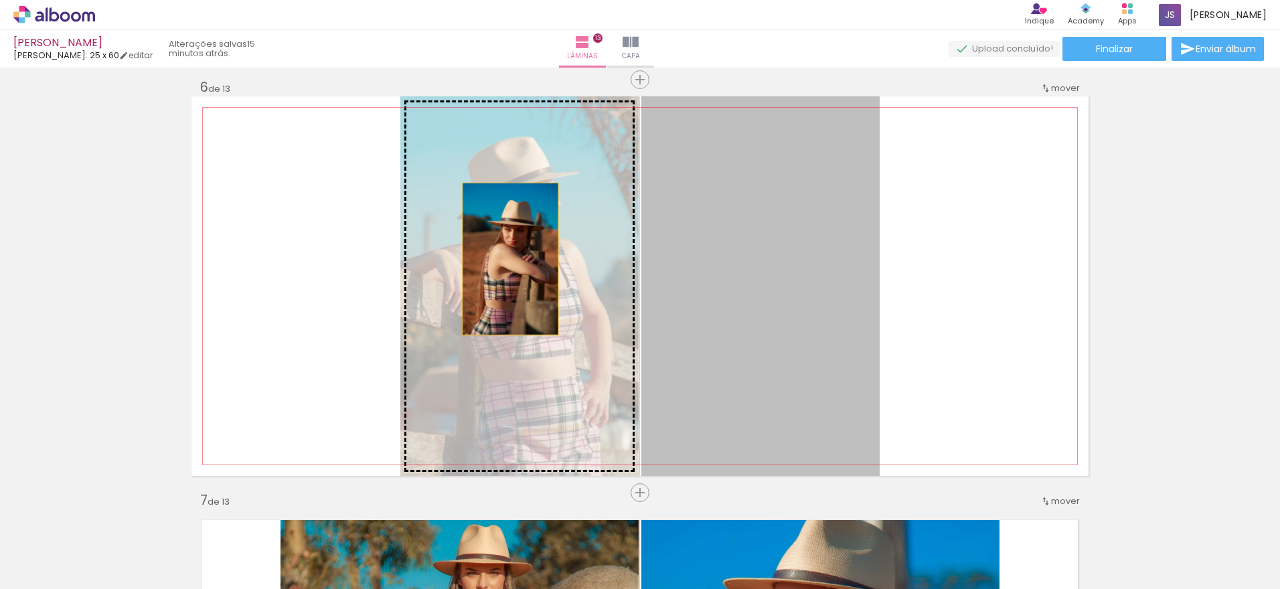
drag, startPoint x: 773, startPoint y: 253, endPoint x: 505, endPoint y: 259, distance: 268.5
click at [0, 0] on slot at bounding box center [0, 0] width 0 height 0
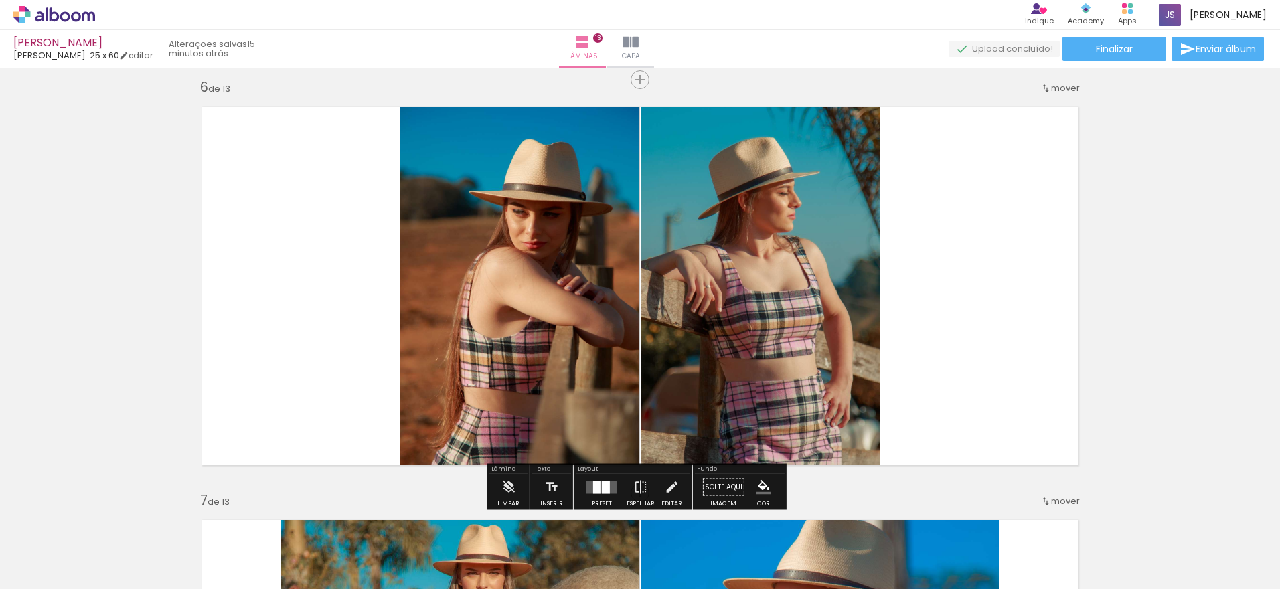
click at [270, 280] on quentale-layouter at bounding box center [639, 286] width 897 height 380
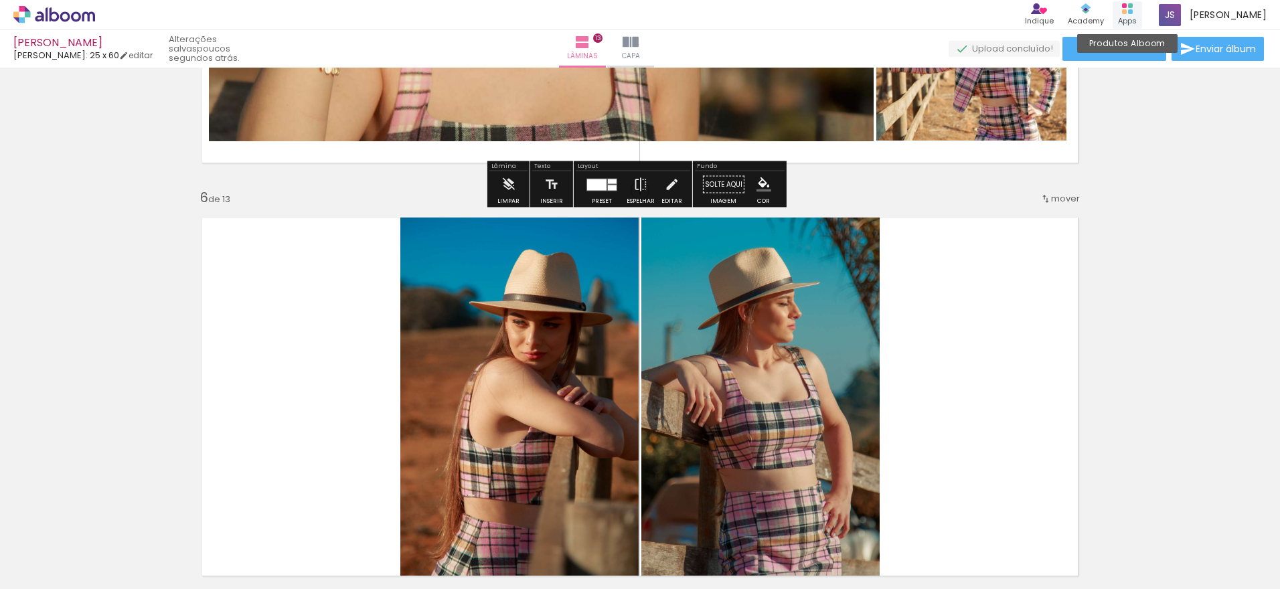
scroll to position [1941, 0]
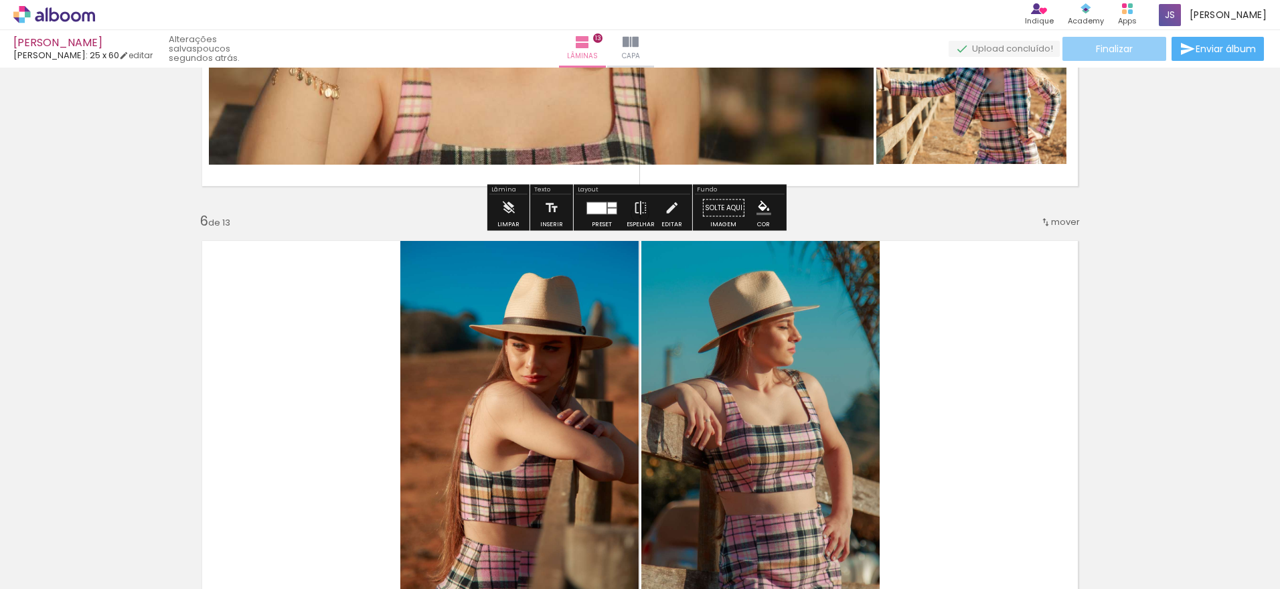
click at [1098, 50] on span "Finalizar" at bounding box center [1114, 48] width 37 height 9
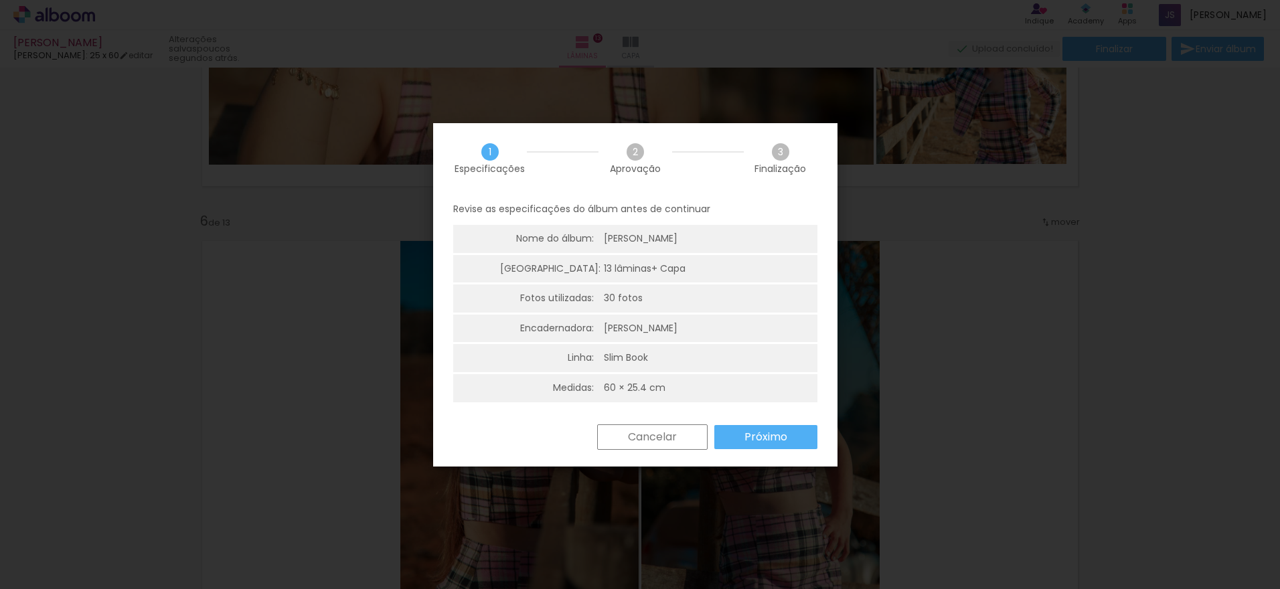
click at [749, 445] on paper-button "Próximo" at bounding box center [765, 437] width 103 height 24
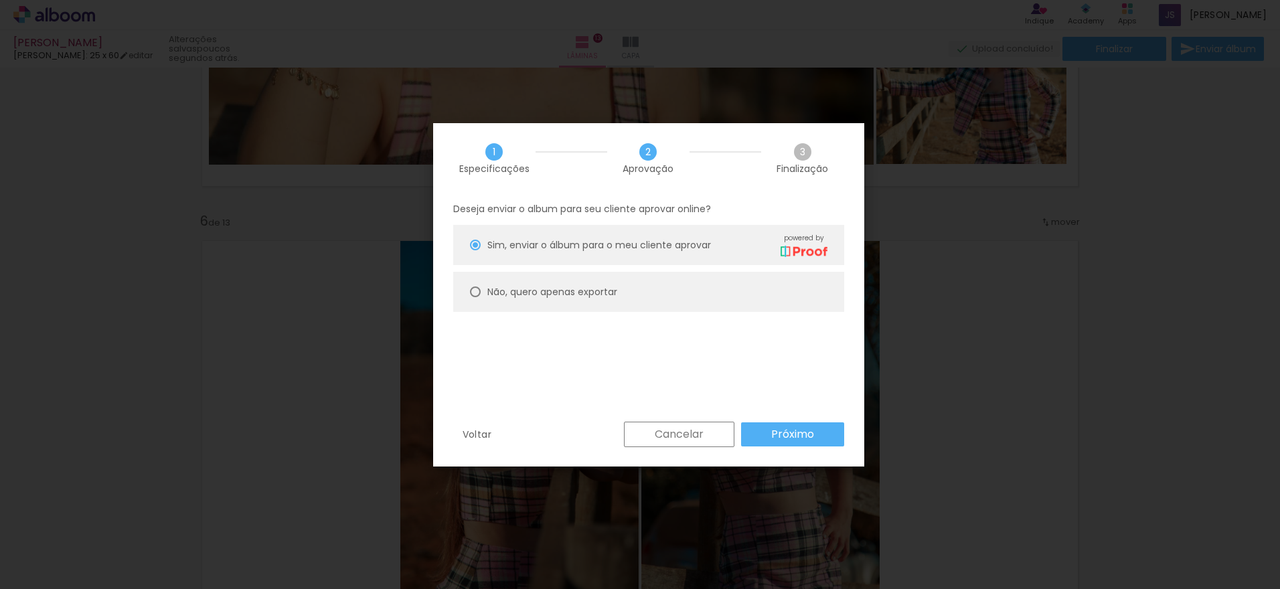
click at [0, 0] on slot "Não, quero apenas exportar" at bounding box center [0, 0] width 0 height 0
type paper-radio-button "on"
click at [0, 0] on slot "Próximo" at bounding box center [0, 0] width 0 height 0
type input "Alta, 300 DPI"
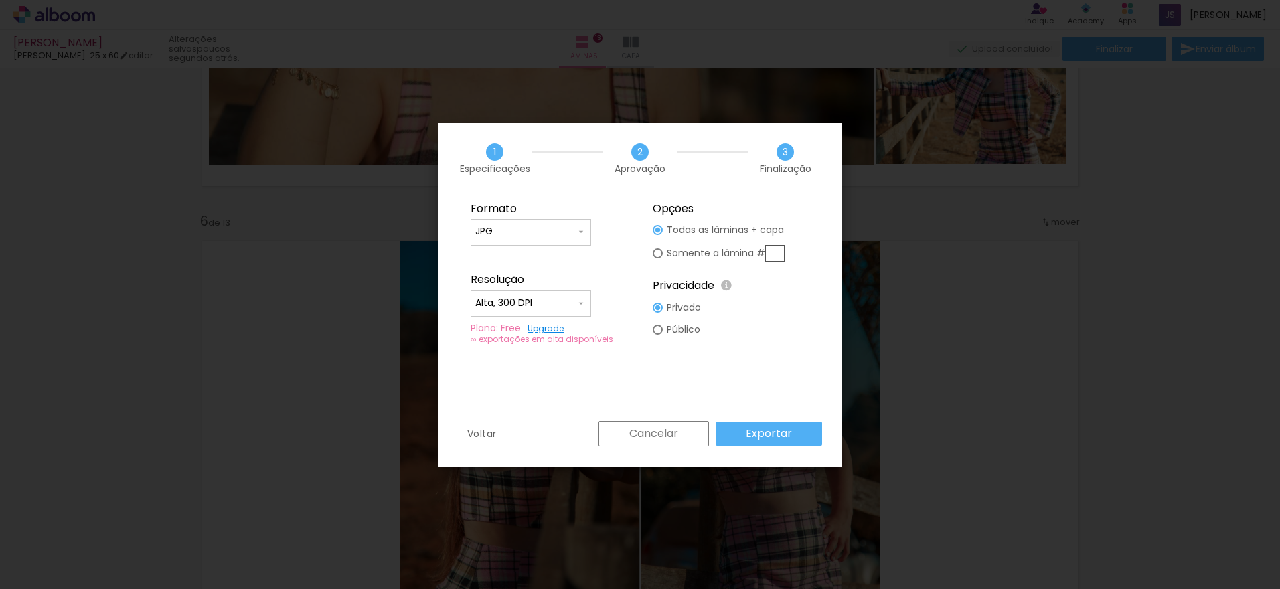
click at [768, 252] on input "text" at bounding box center [774, 253] width 19 height 17
type paper-radio-button "on"
type input "6"
click at [0, 0] on slot "Exportar" at bounding box center [0, 0] width 0 height 0
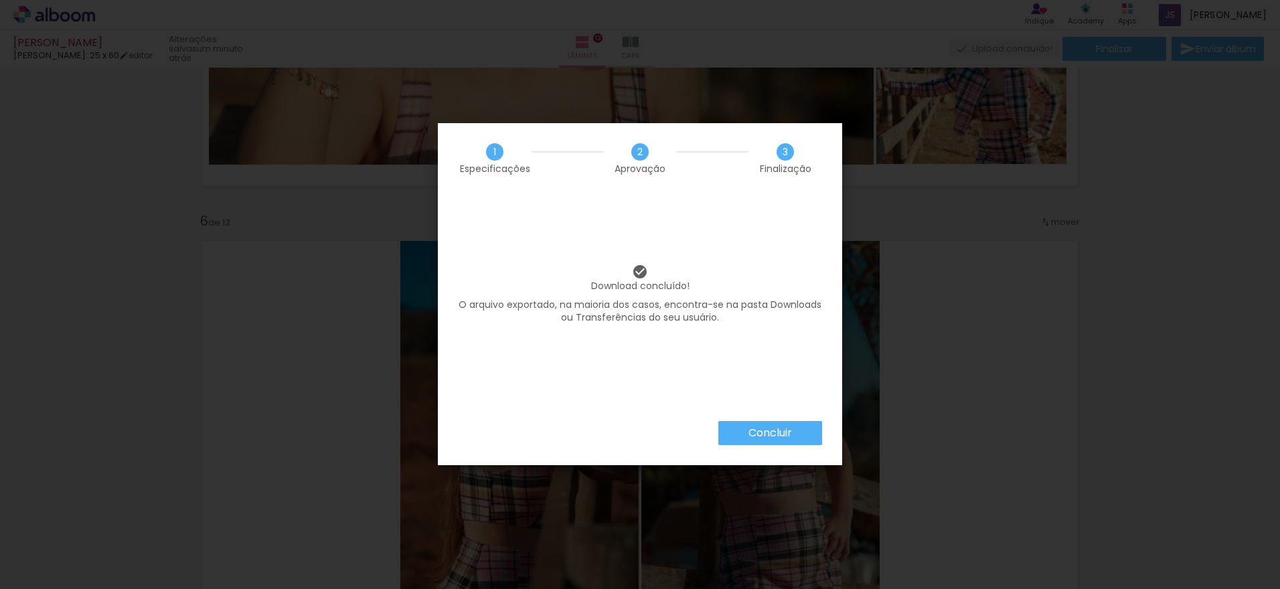
click at [788, 441] on paper-button "Concluir" at bounding box center [770, 433] width 104 height 24
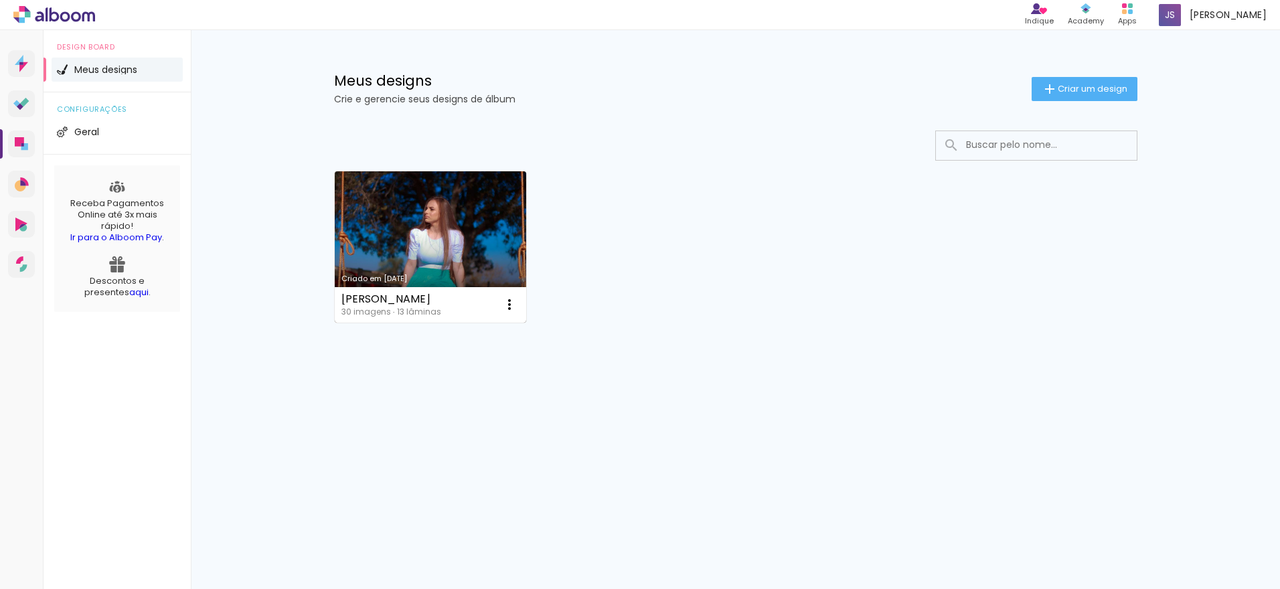
click at [465, 217] on link "Criado em [DATE]" at bounding box center [431, 246] width 192 height 151
